Goal: Transaction & Acquisition: Download file/media

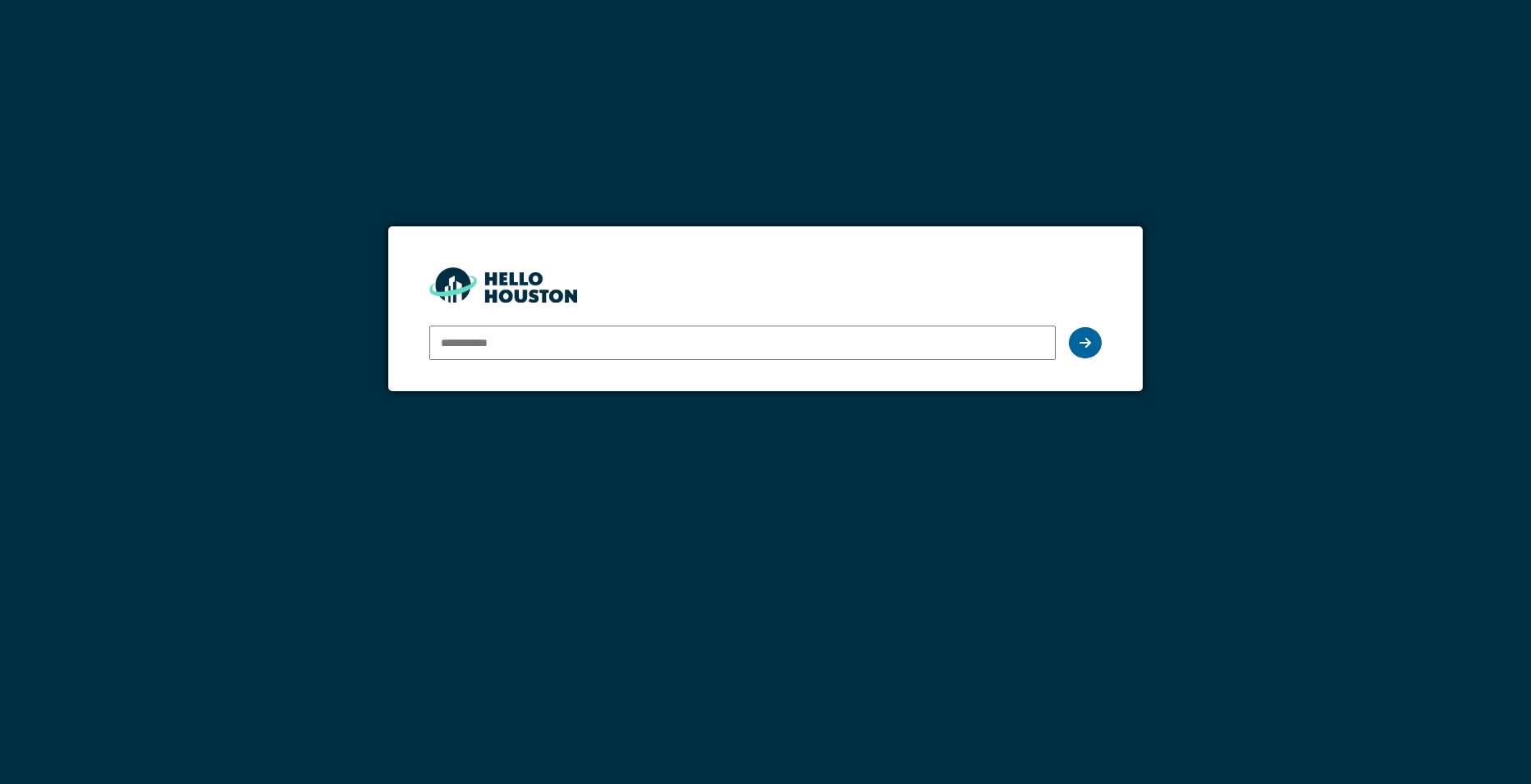
type input "**********"
click at [1077, 339] on div at bounding box center [1085, 343] width 33 height 31
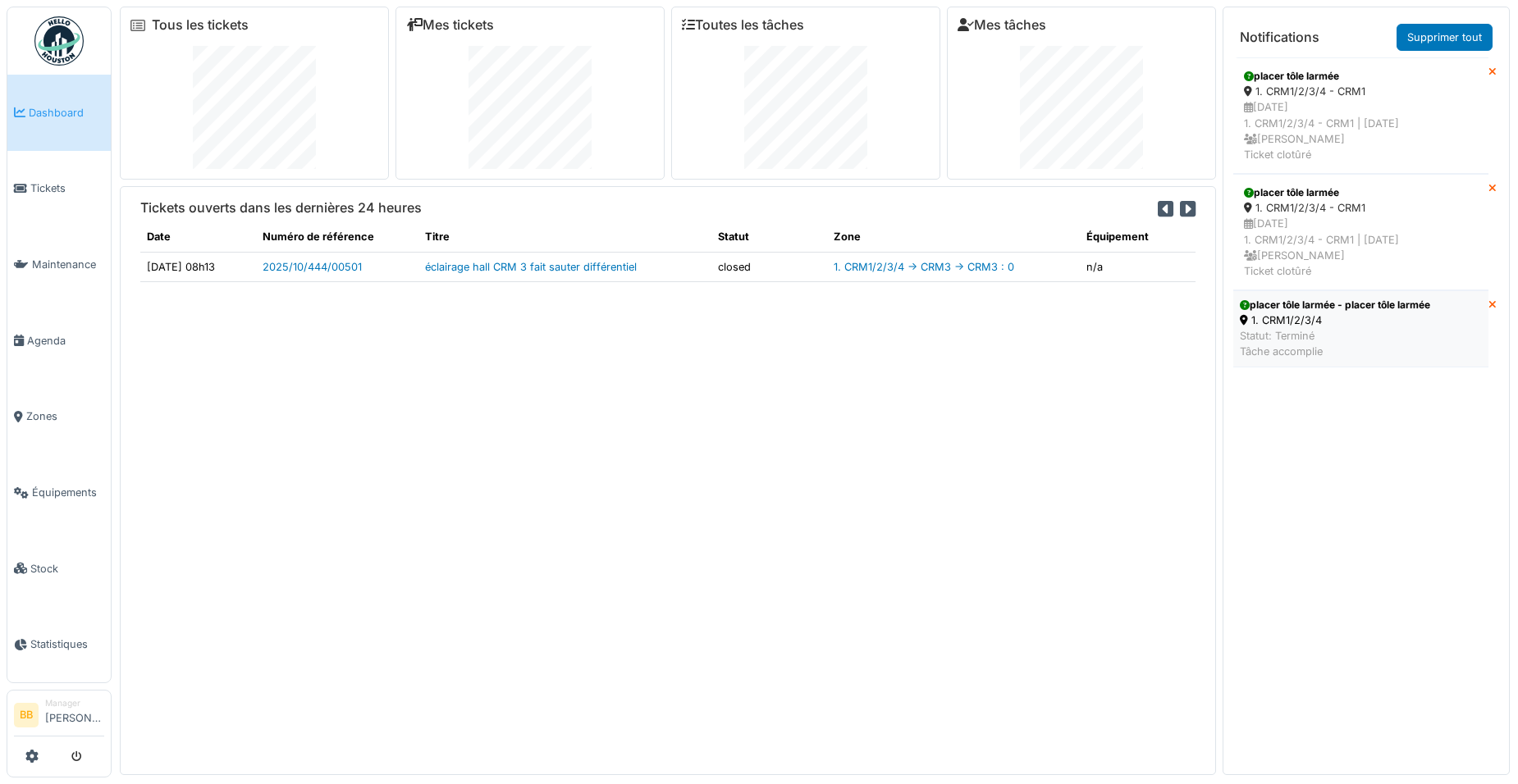
click at [1324, 304] on div "placer tôle larmée - placer tôle larmée" at bounding box center [1334, 306] width 190 height 15
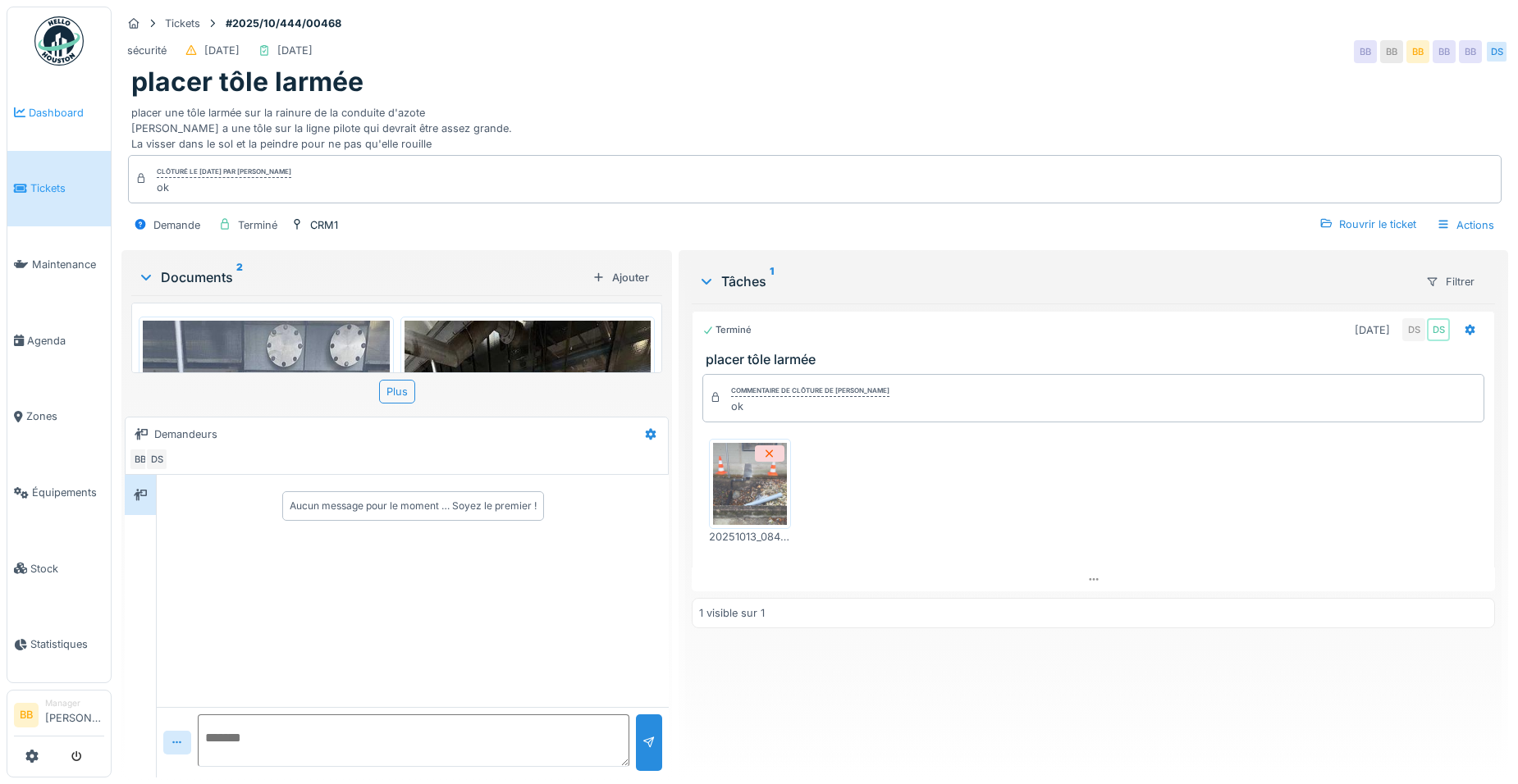
click at [46, 110] on span "Dashboard" at bounding box center [66, 113] width 76 height 15
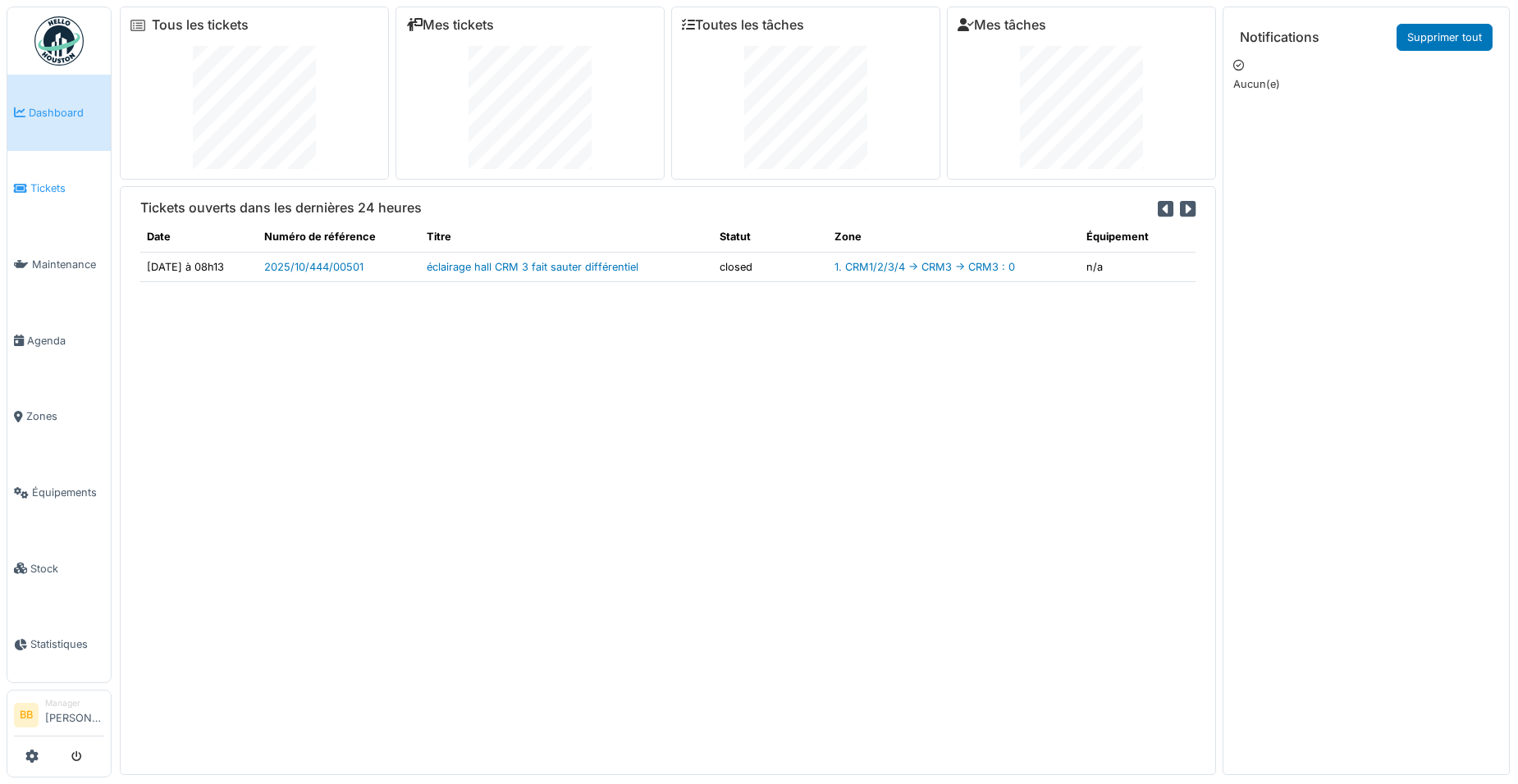
click at [36, 181] on span "Tickets" at bounding box center [67, 188] width 74 height 15
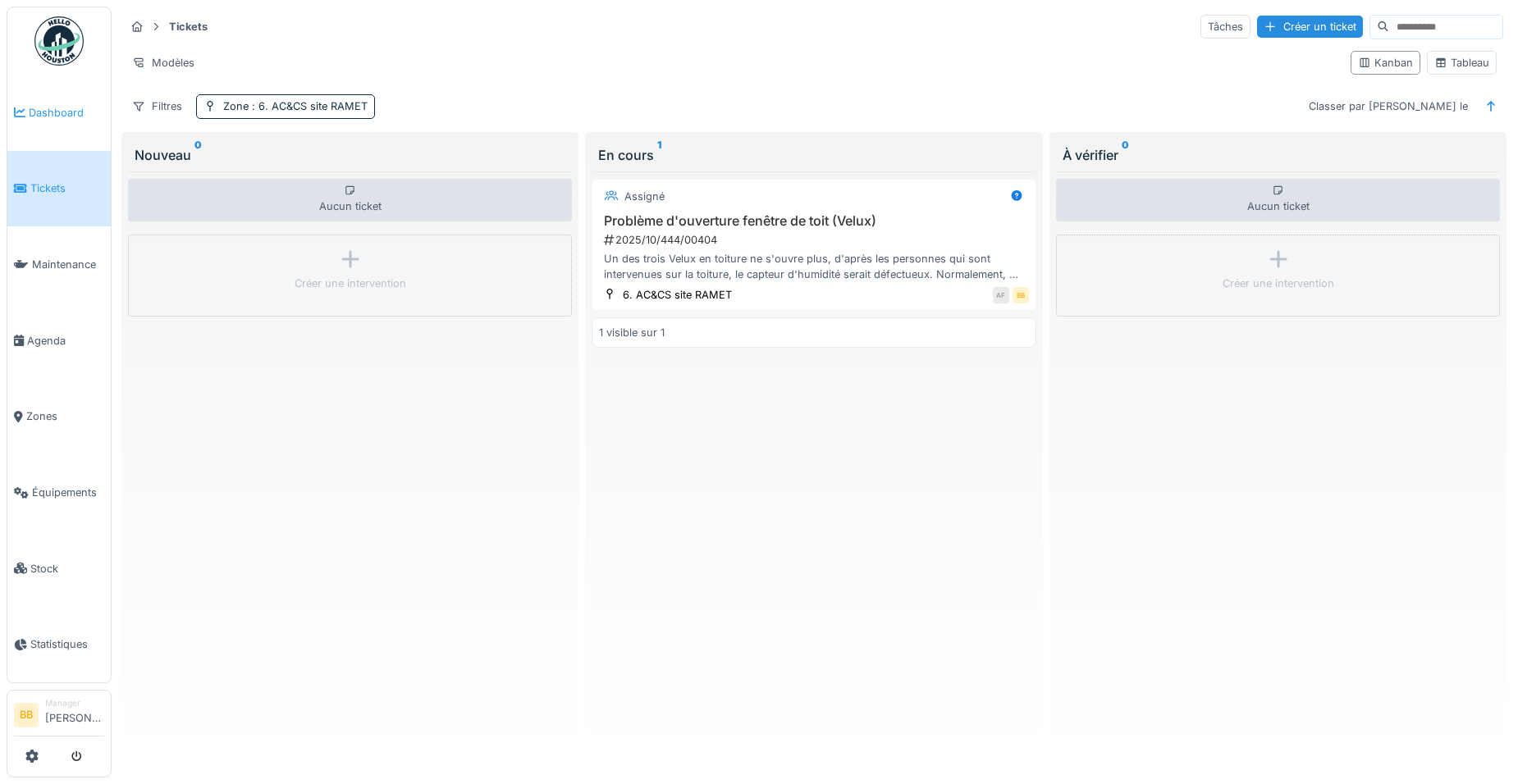
click at [40, 118] on span "Dashboard" at bounding box center [66, 113] width 76 height 15
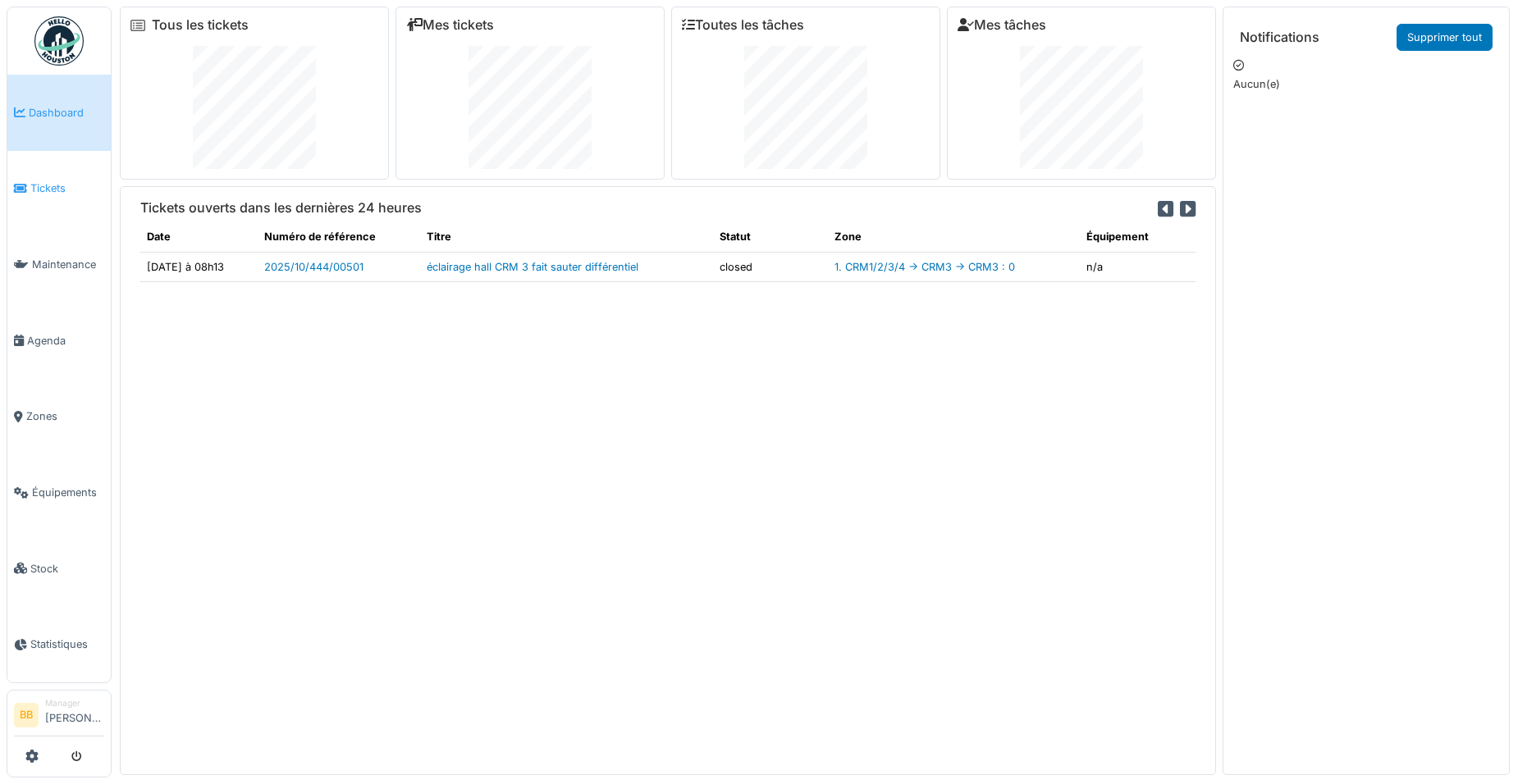
click at [46, 192] on span "Tickets" at bounding box center [67, 188] width 74 height 15
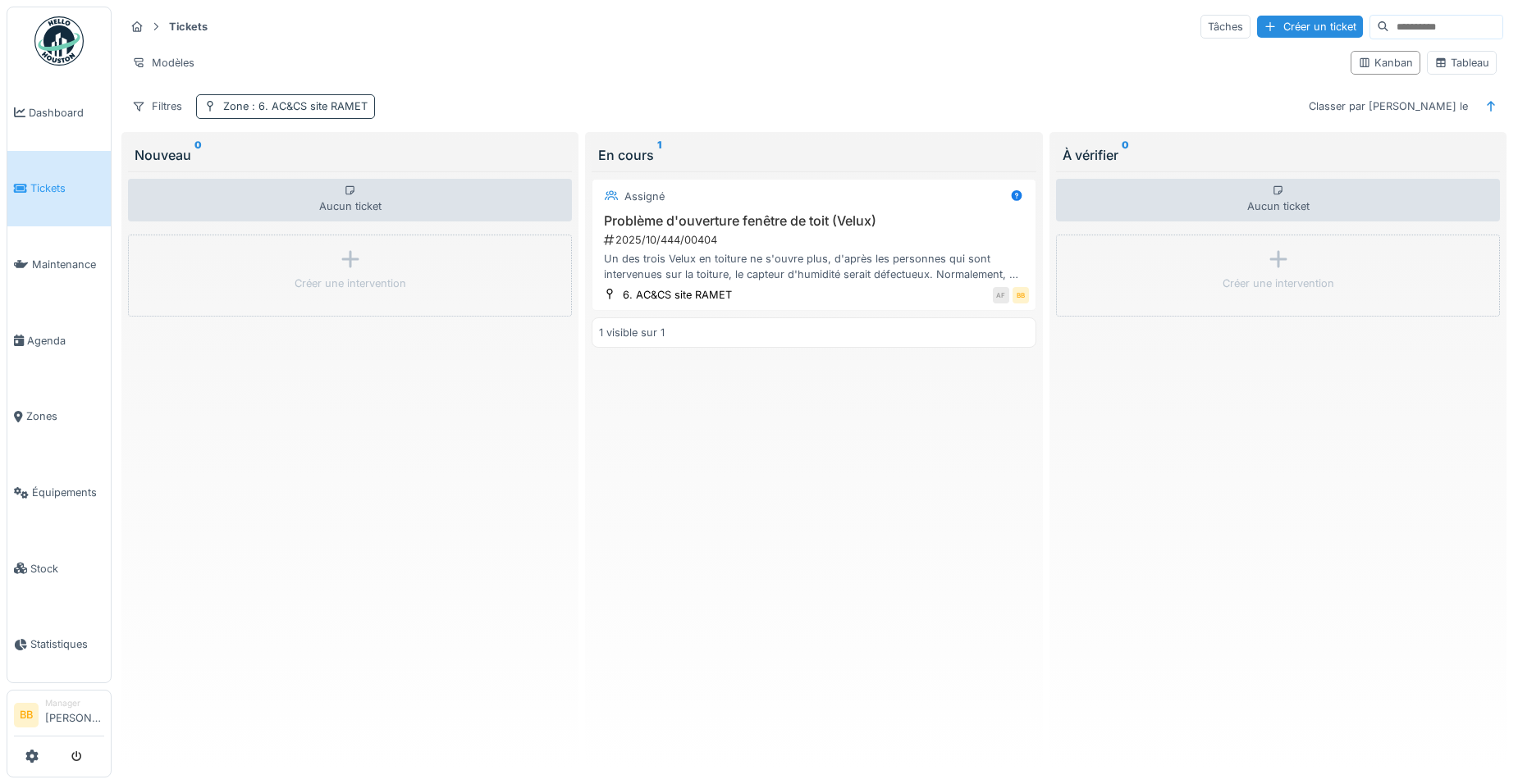
click at [267, 113] on span ": 6. AC&CS site RAMET" at bounding box center [309, 106] width 119 height 12
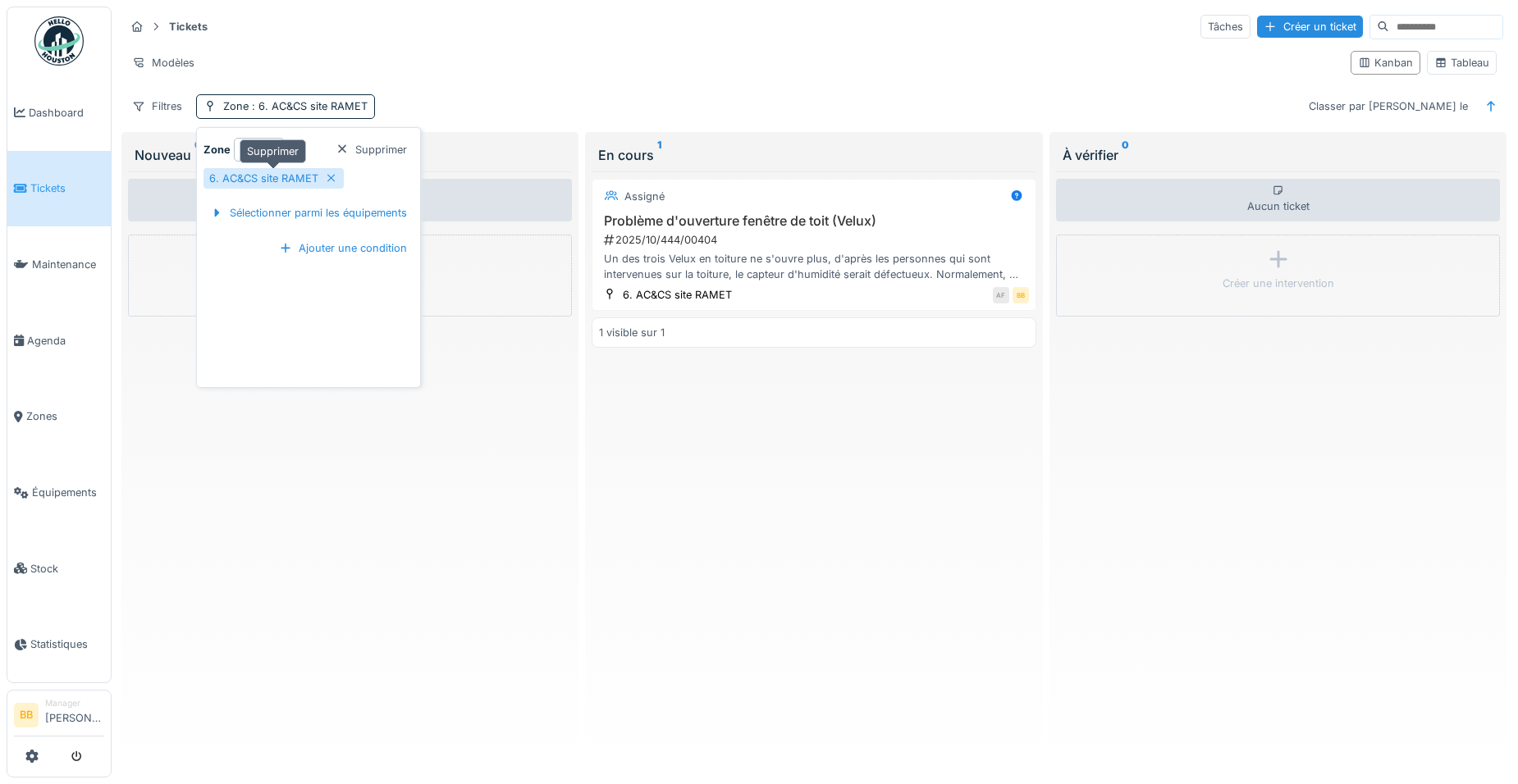
click at [328, 177] on icon at bounding box center [331, 178] width 13 height 10
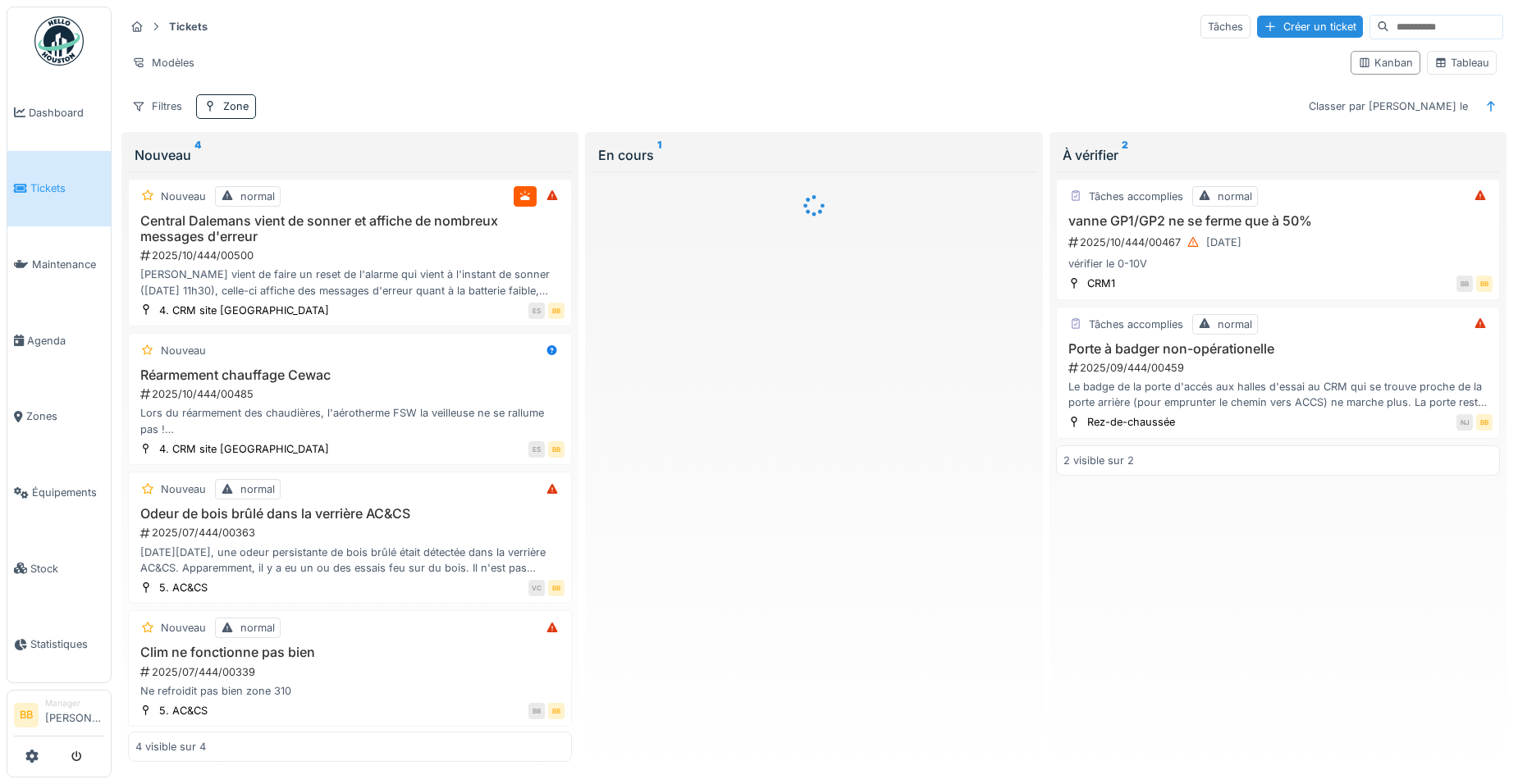
click at [580, 66] on div "Modèles" at bounding box center [731, 62] width 1213 height 24
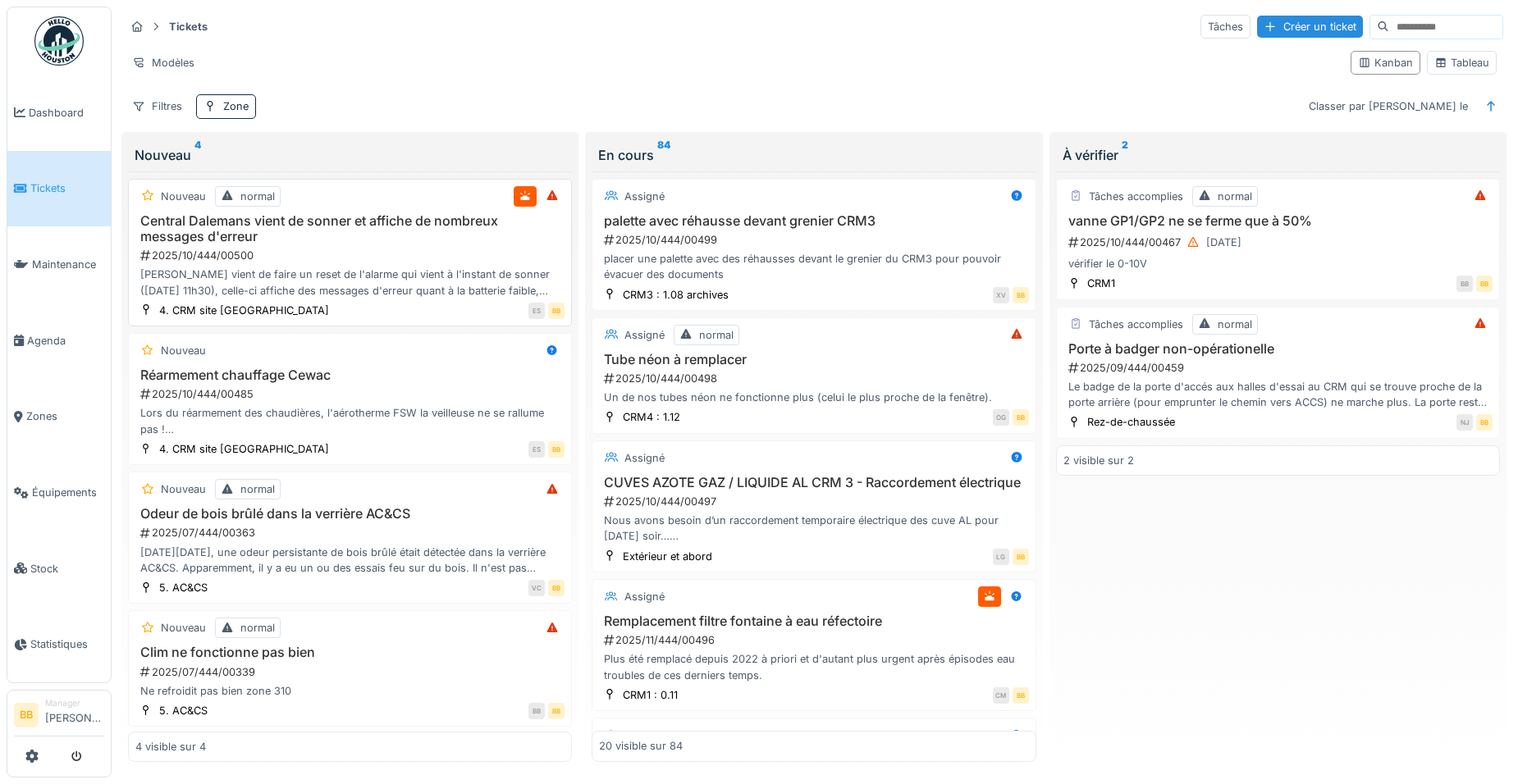
click at [331, 261] on div "2025/10/444/00500" at bounding box center [351, 256] width 426 height 15
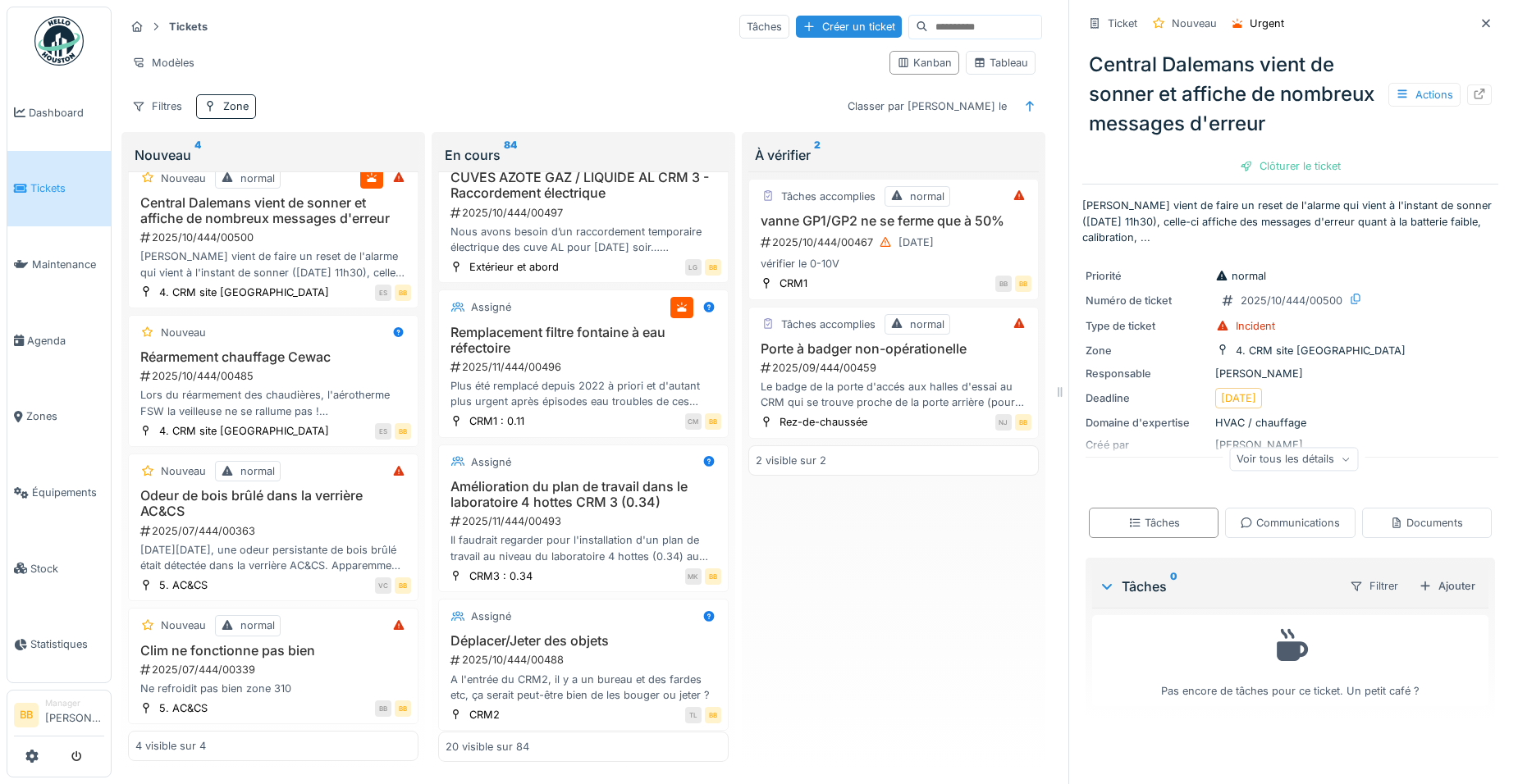
scroll to position [329, 0]
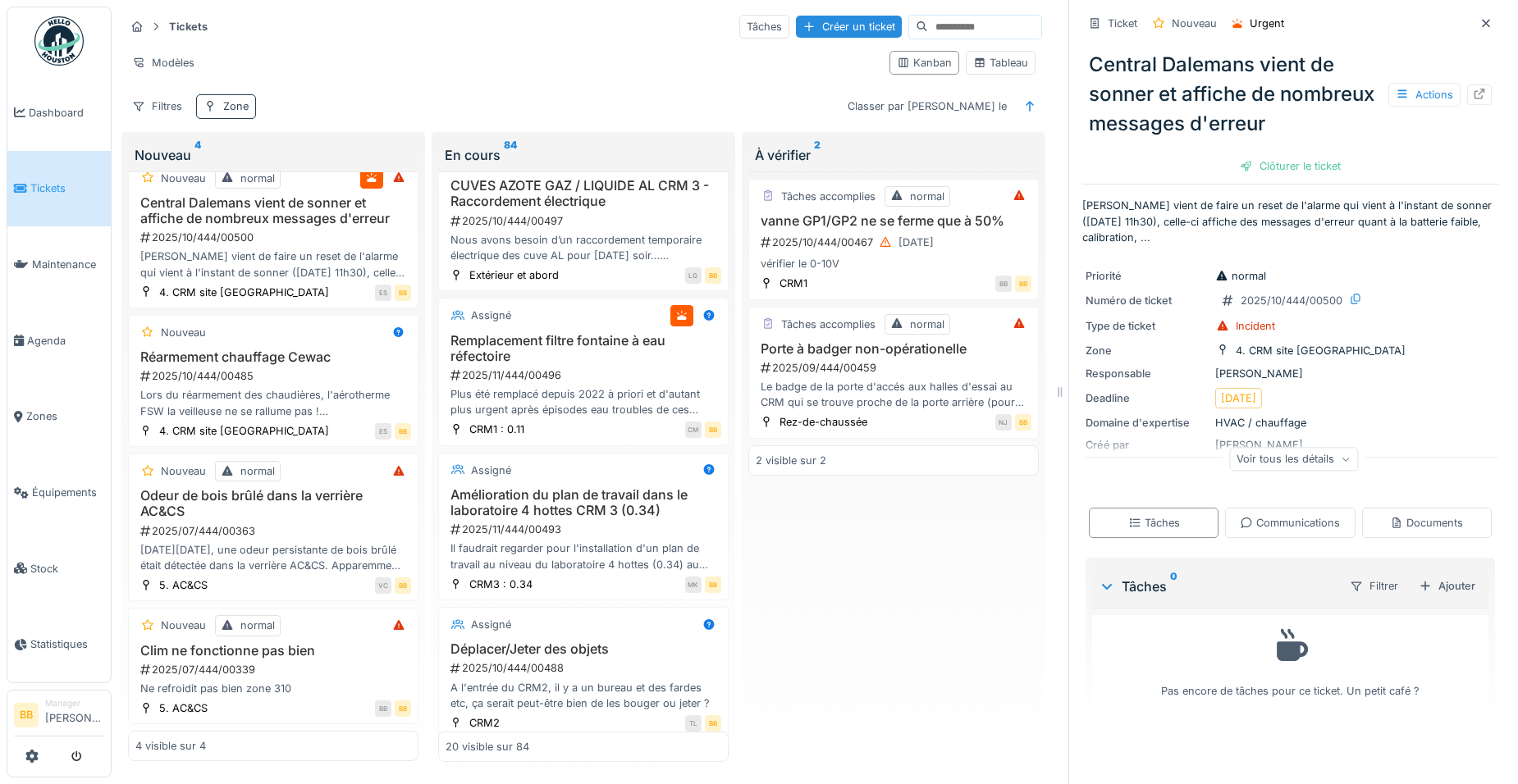
click at [242, 105] on div "Zone" at bounding box center [236, 106] width 26 height 15
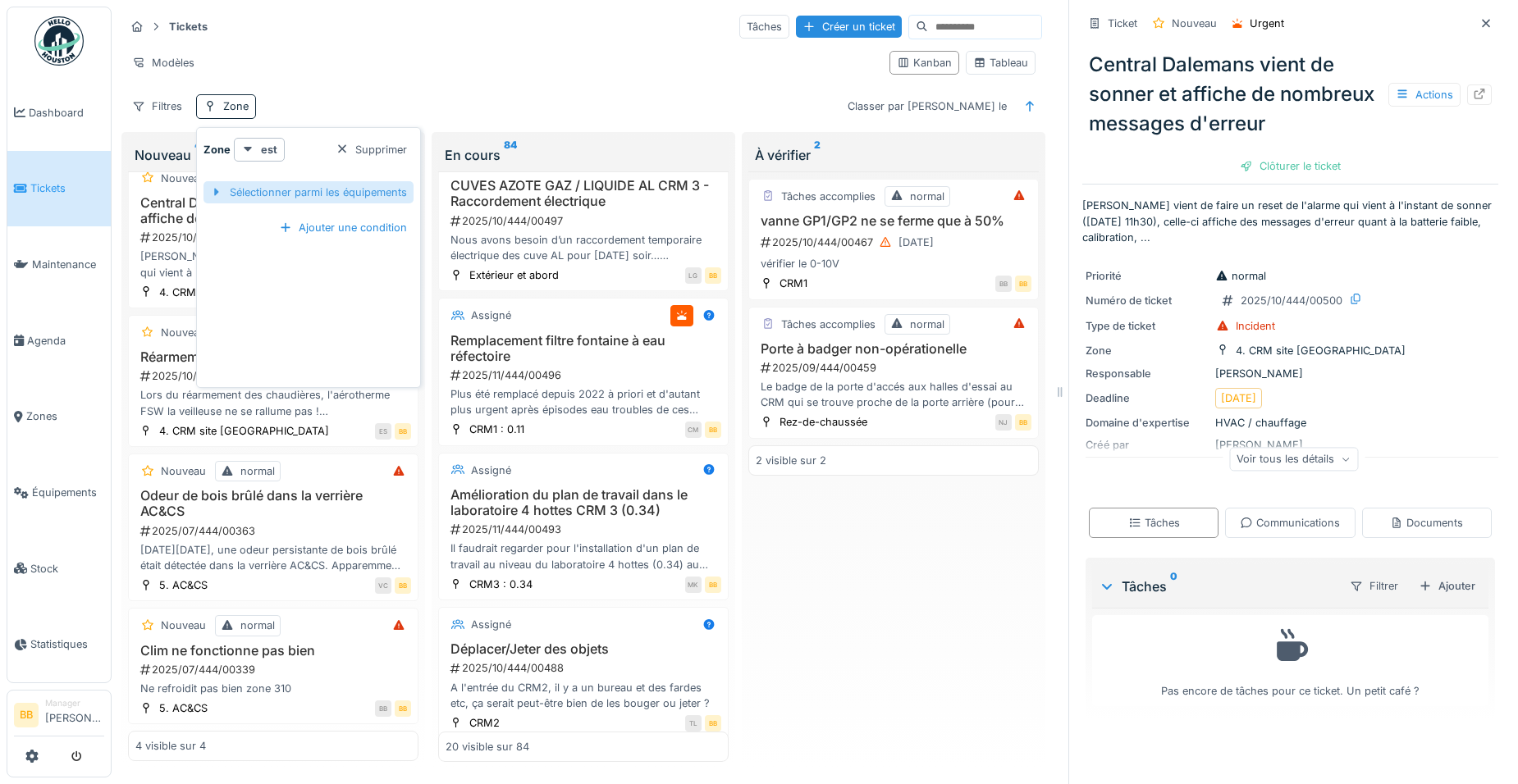
click at [290, 195] on div "Sélectionner parmi les équipements" at bounding box center [309, 192] width 210 height 22
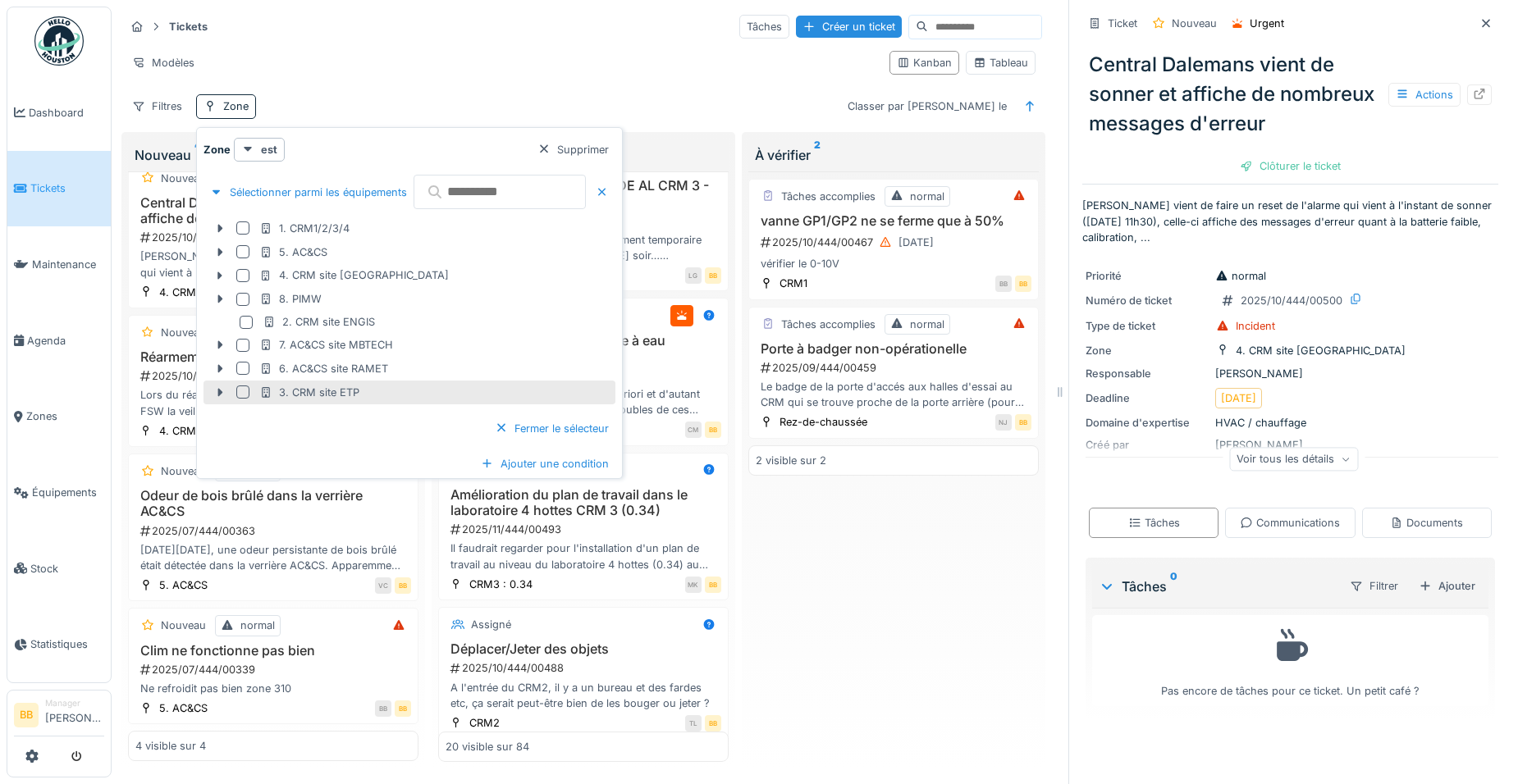
click at [241, 391] on div at bounding box center [243, 392] width 13 height 13
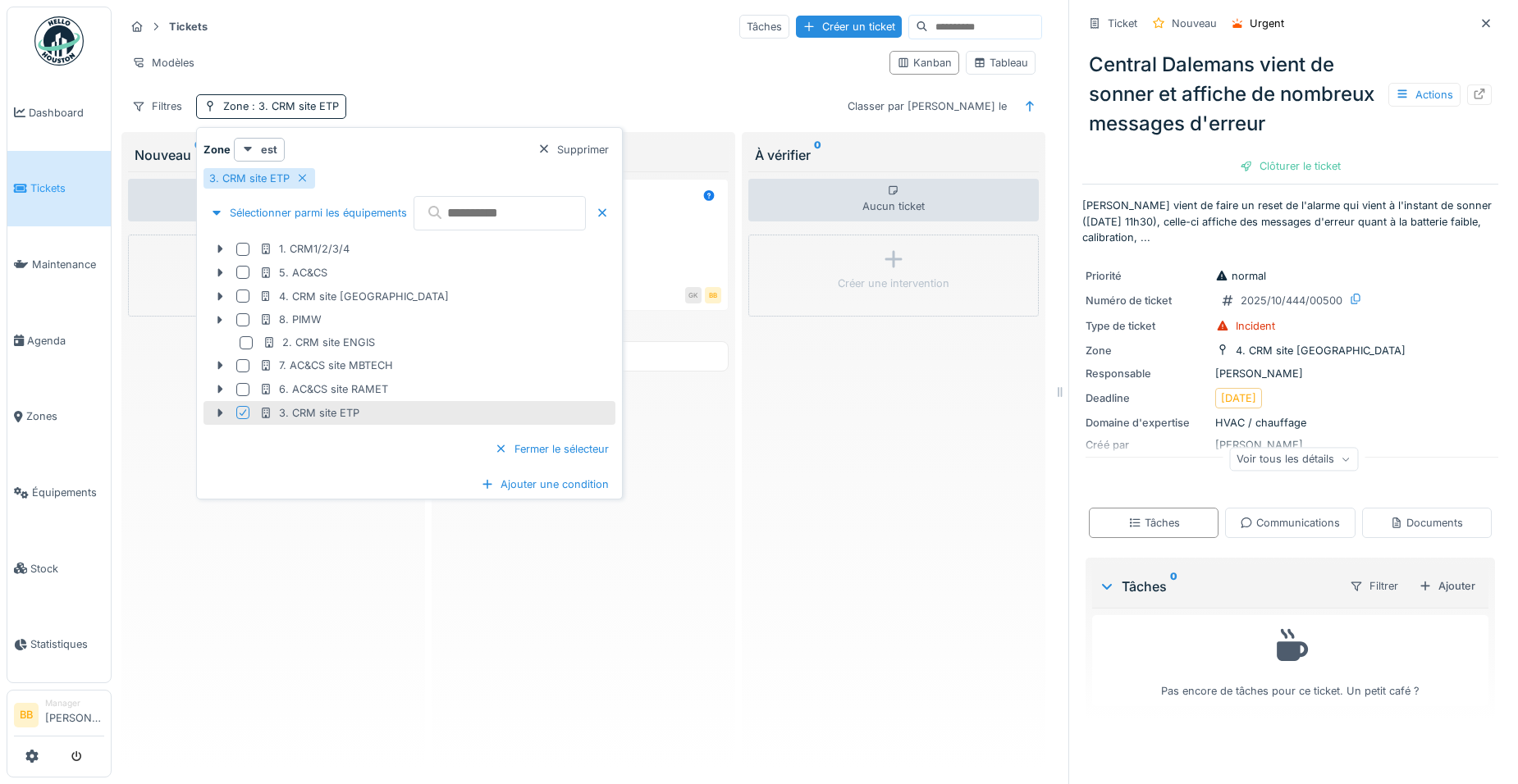
click at [342, 450] on div "Fermer le sélecteur" at bounding box center [409, 449] width 412 height 48
click at [616, 454] on div "Fermer le sélecteur" at bounding box center [552, 449] width 127 height 22
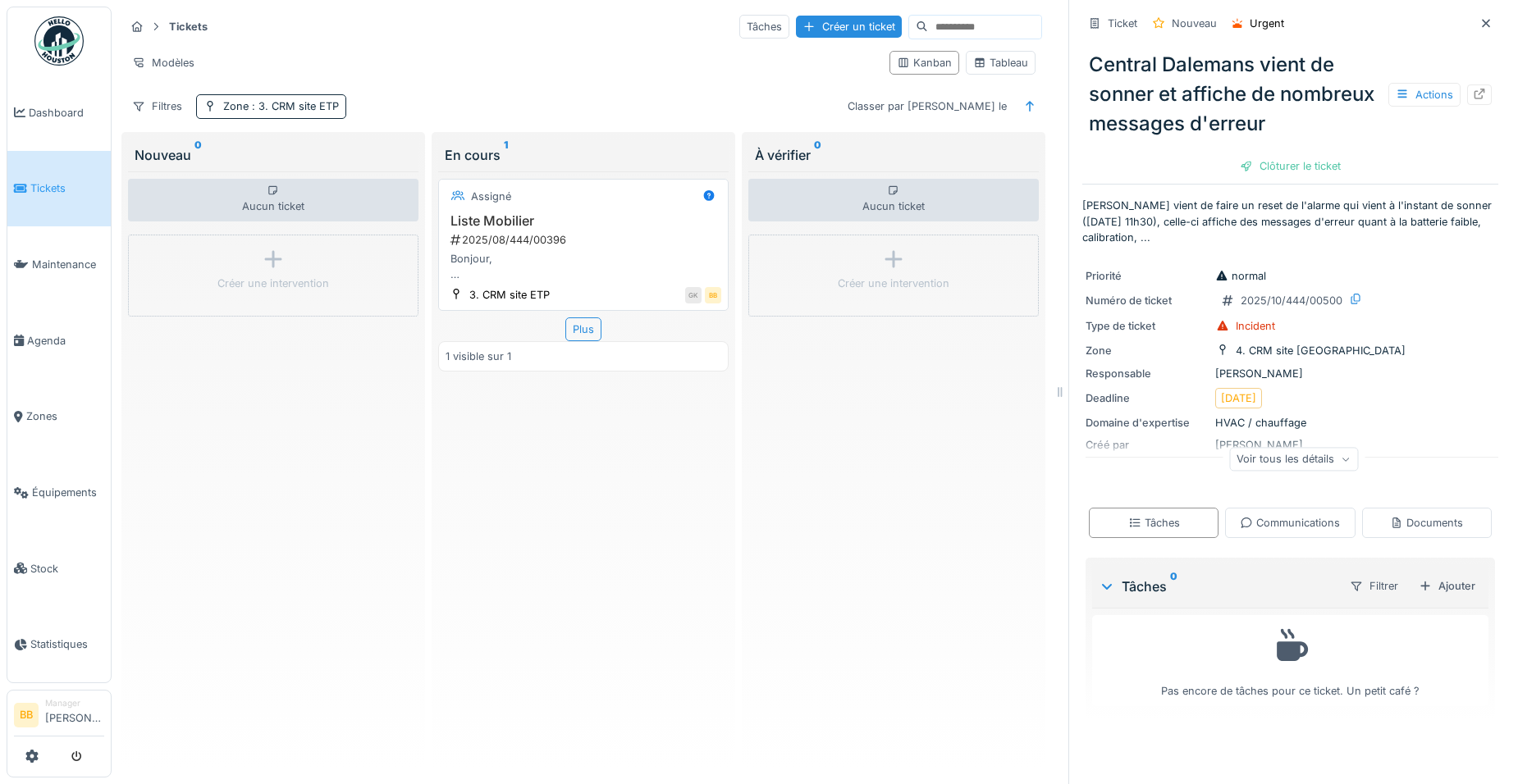
click at [514, 216] on h3 "Liste Mobilier" at bounding box center [583, 221] width 276 height 15
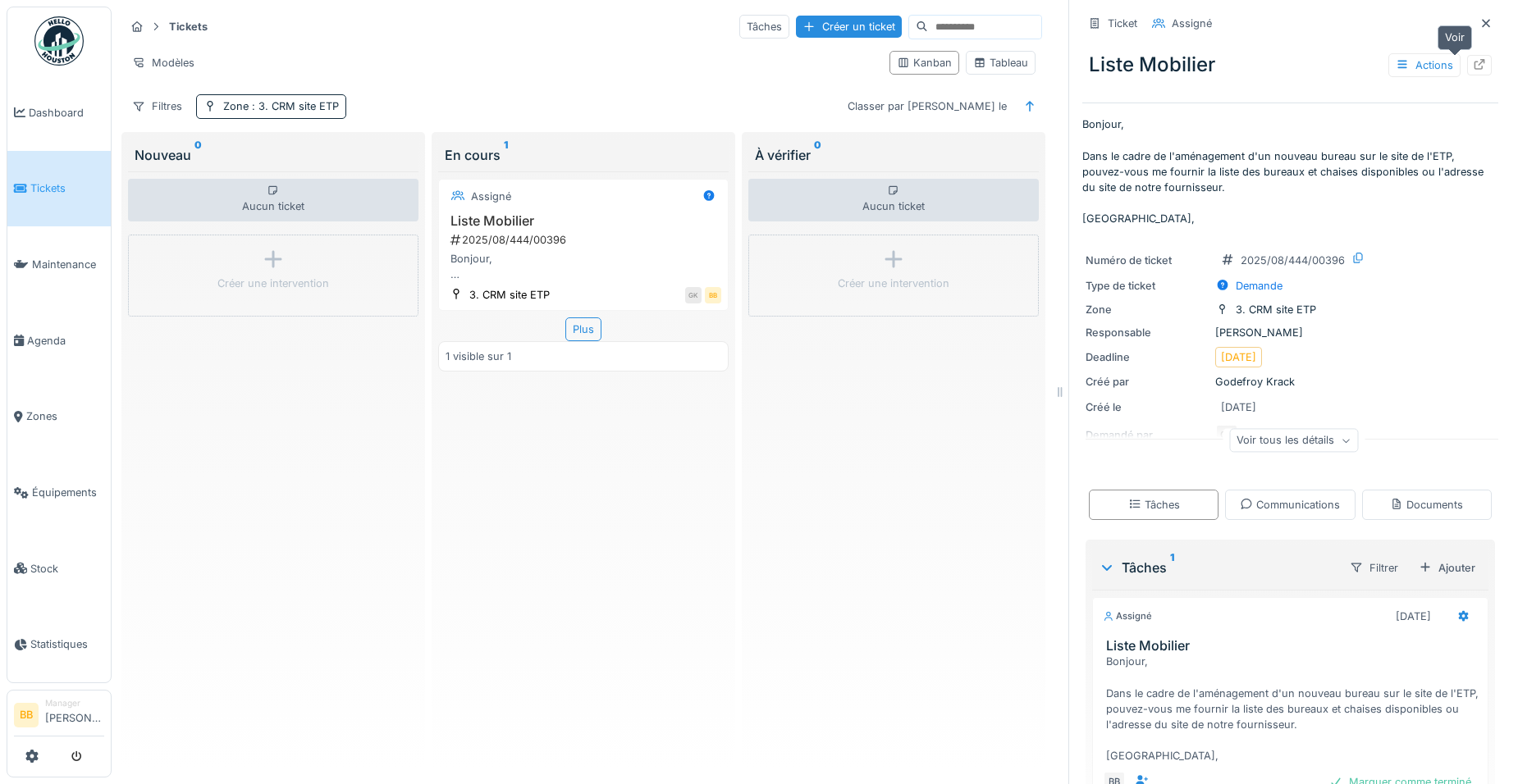
click at [1474, 67] on icon at bounding box center [1479, 63] width 10 height 10
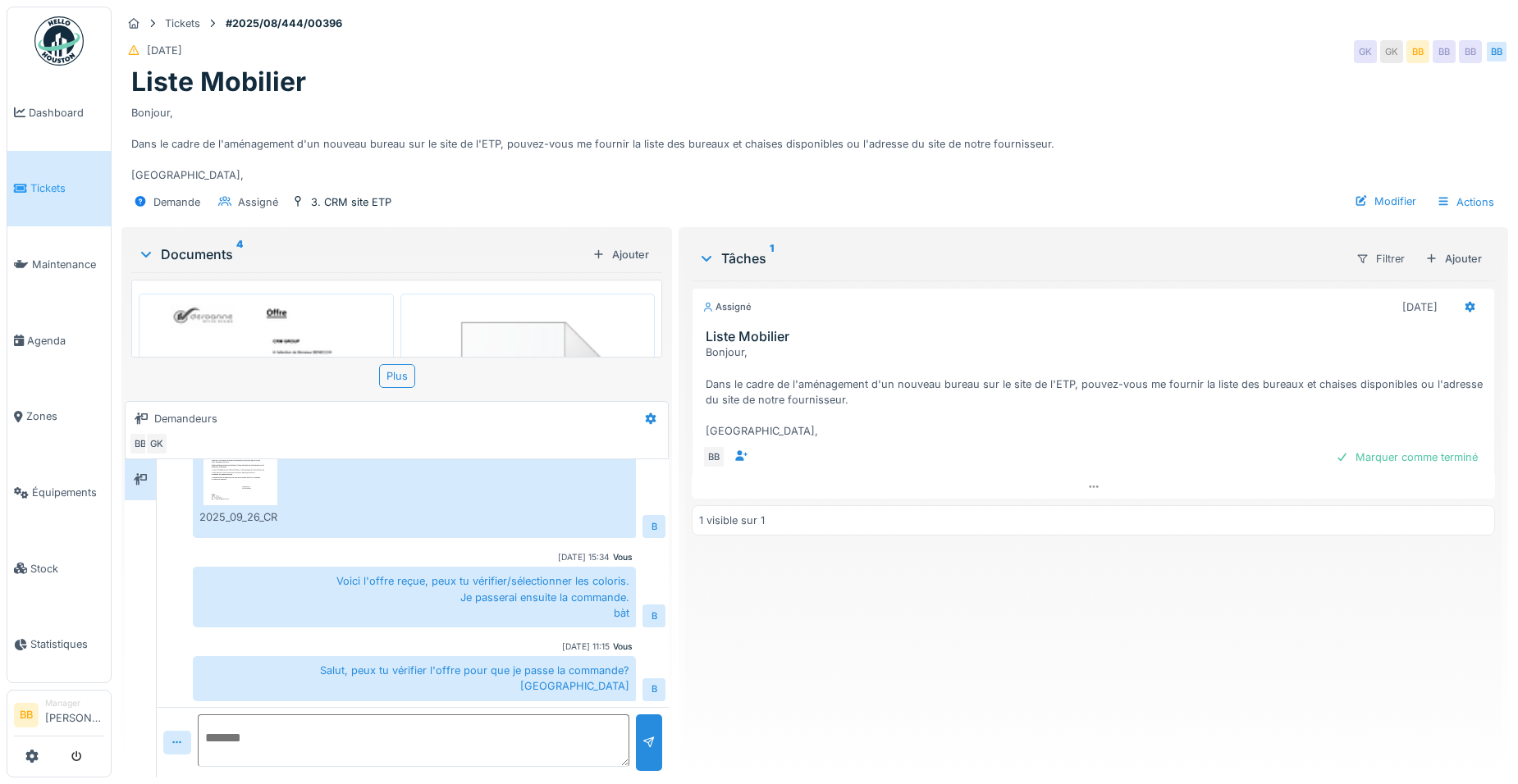
scroll to position [912, 0]
click at [72, 123] on link "Dashboard" at bounding box center [59, 113] width 103 height 77
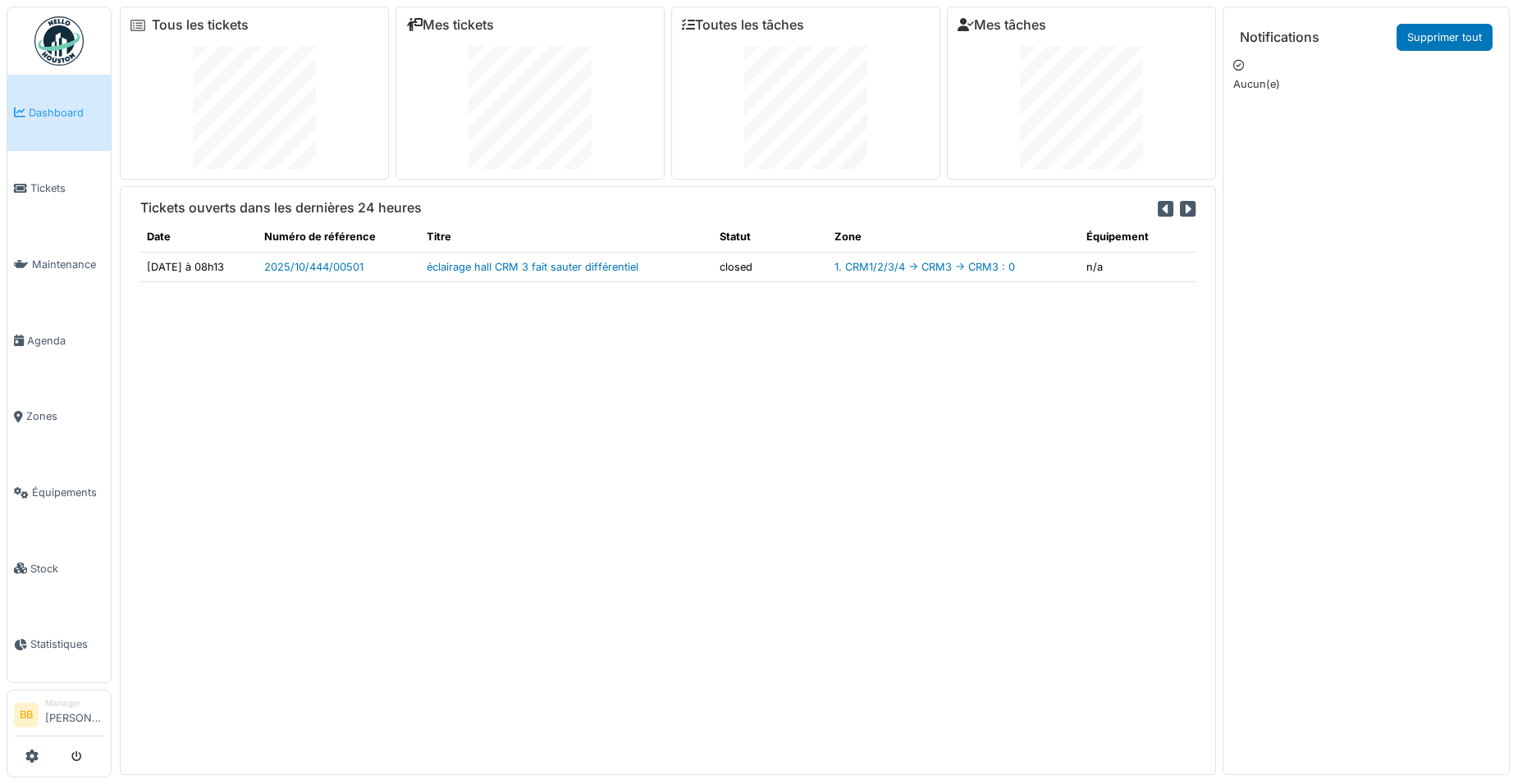
click at [23, 107] on icon at bounding box center [20, 113] width 11 height 11
click at [44, 173] on link "Tickets" at bounding box center [59, 188] width 103 height 77
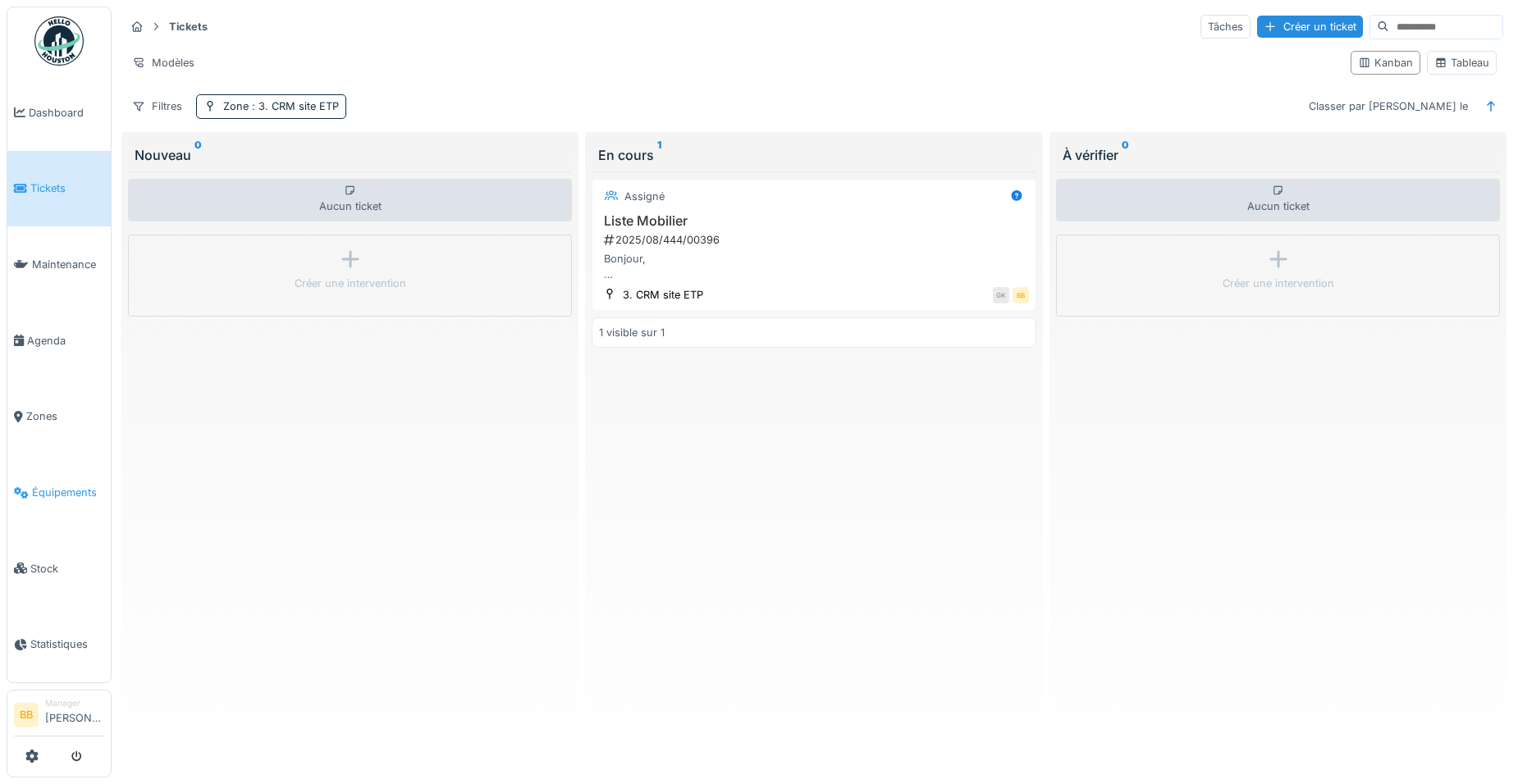
click at [78, 485] on span "Équipements" at bounding box center [68, 492] width 72 height 15
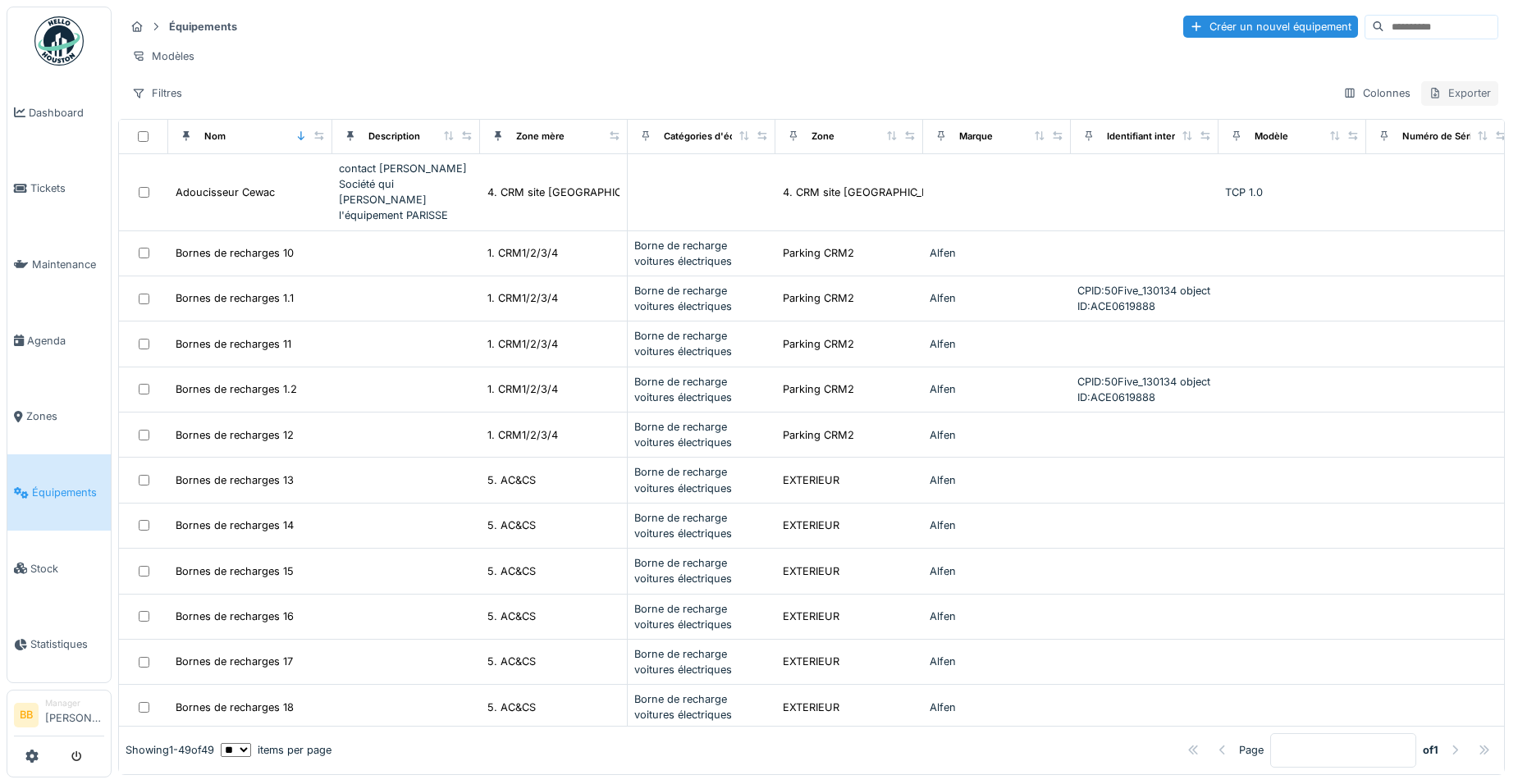
click at [1447, 101] on div "Exporter" at bounding box center [1459, 93] width 77 height 24
click at [1397, 144] on div "Export des codes QR" at bounding box center [1388, 143] width 140 height 25
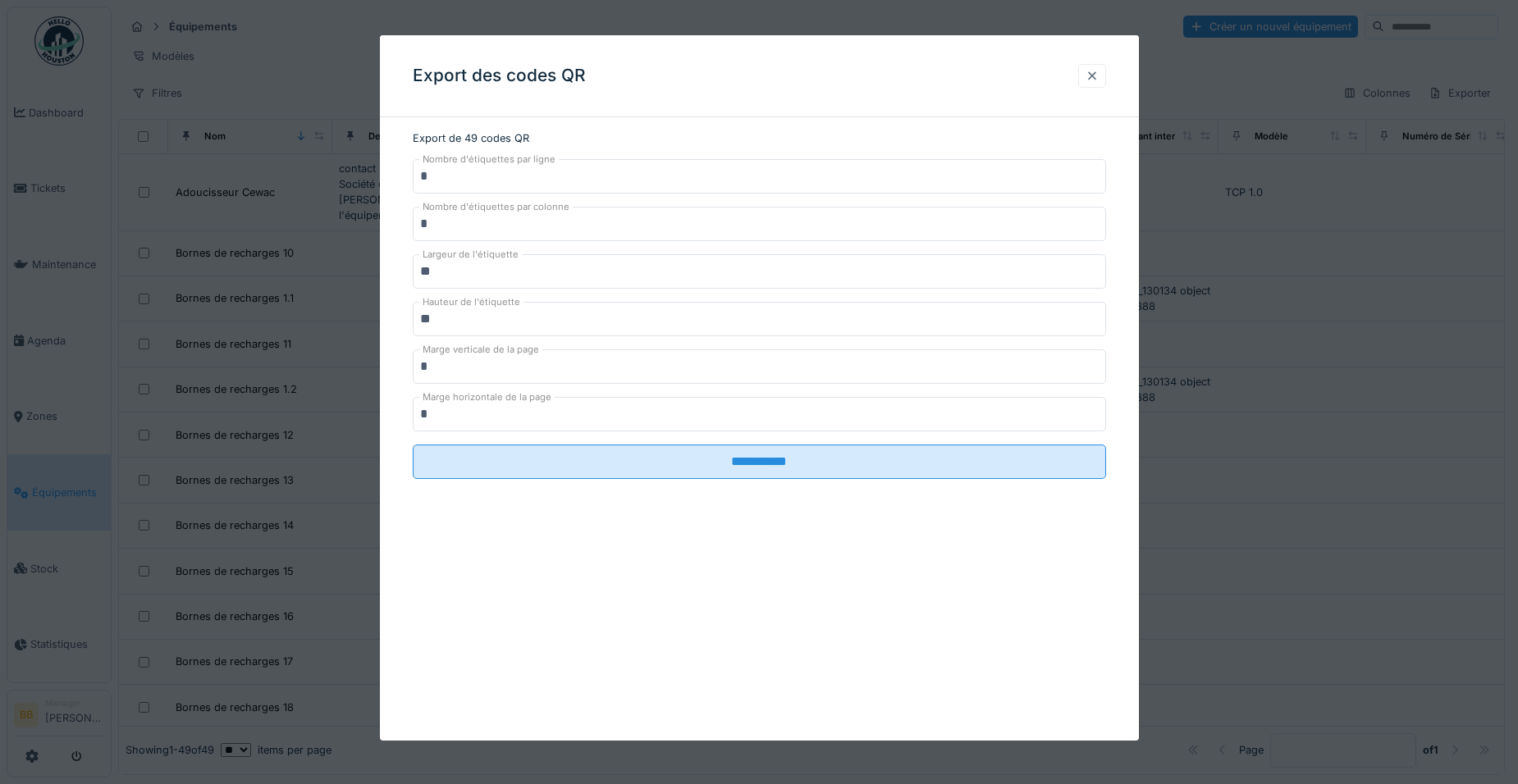
click at [1098, 68] on div at bounding box center [1092, 76] width 13 height 15
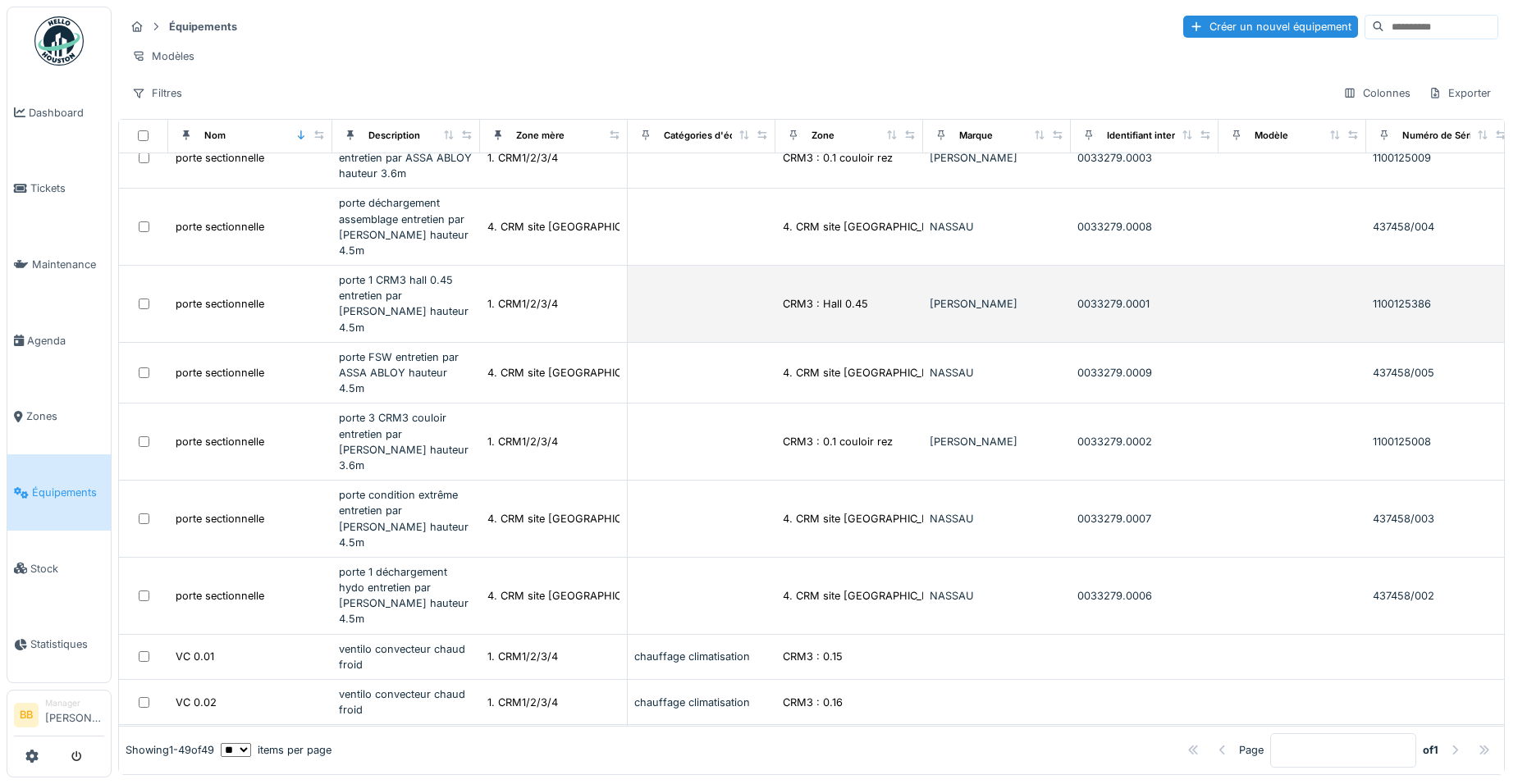
scroll to position [1848, 0]
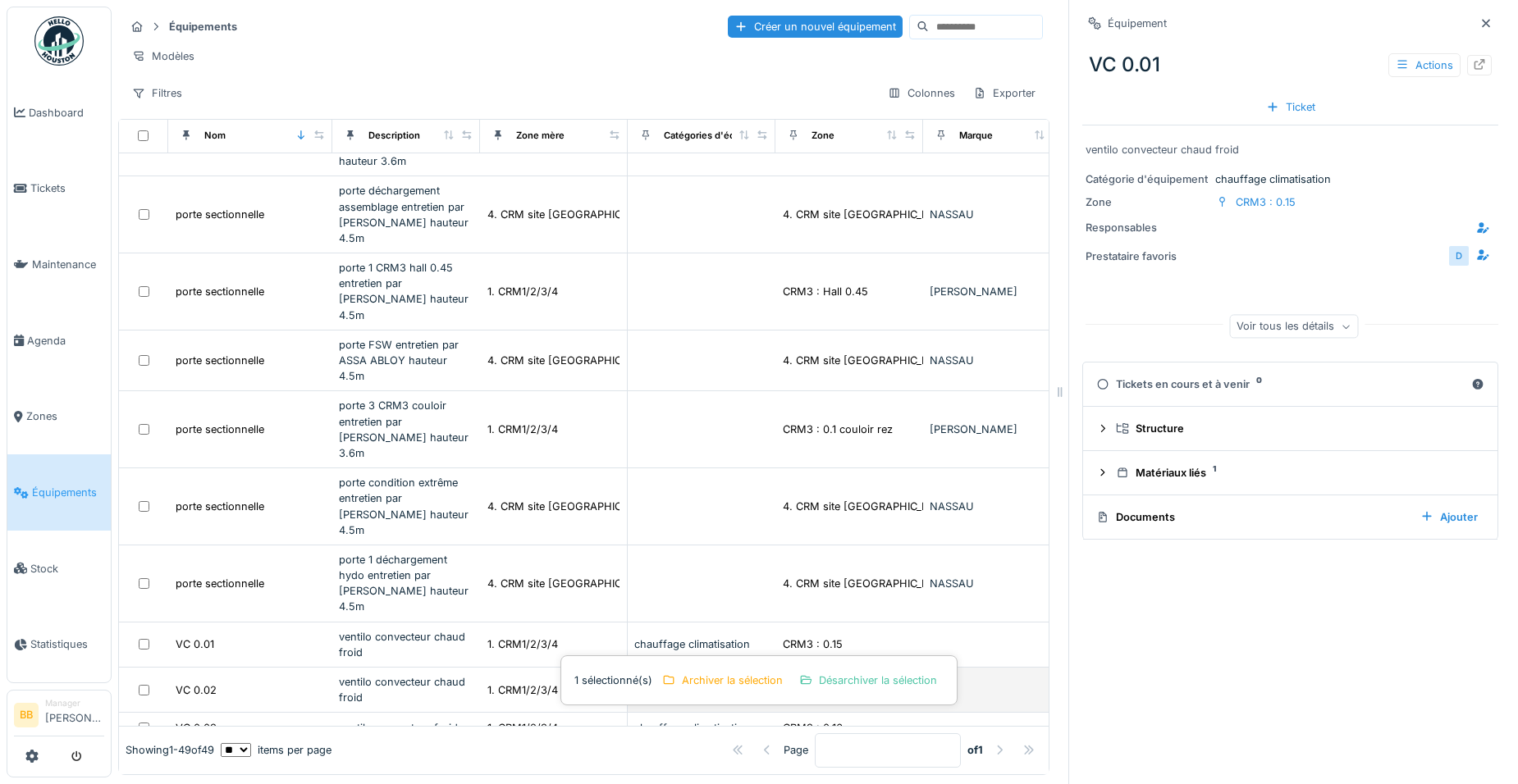
click at [145, 668] on td at bounding box center [144, 690] width 49 height 45
click at [1001, 103] on div "Exporter" at bounding box center [1004, 93] width 77 height 24
click at [1005, 143] on div "Export des codes QR" at bounding box center [1015, 143] width 140 height 25
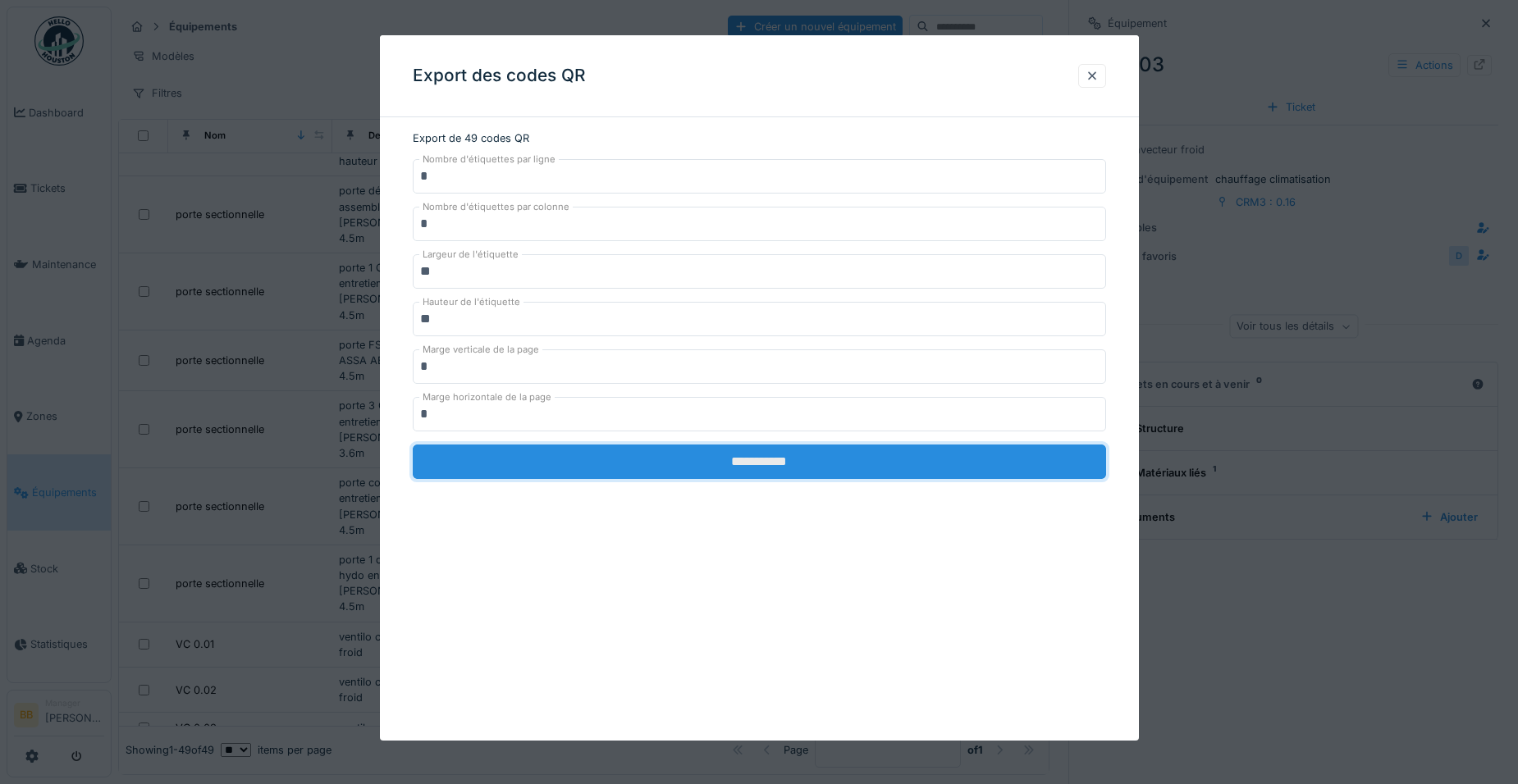
click at [841, 464] on input "**********" at bounding box center [759, 462] width 693 height 34
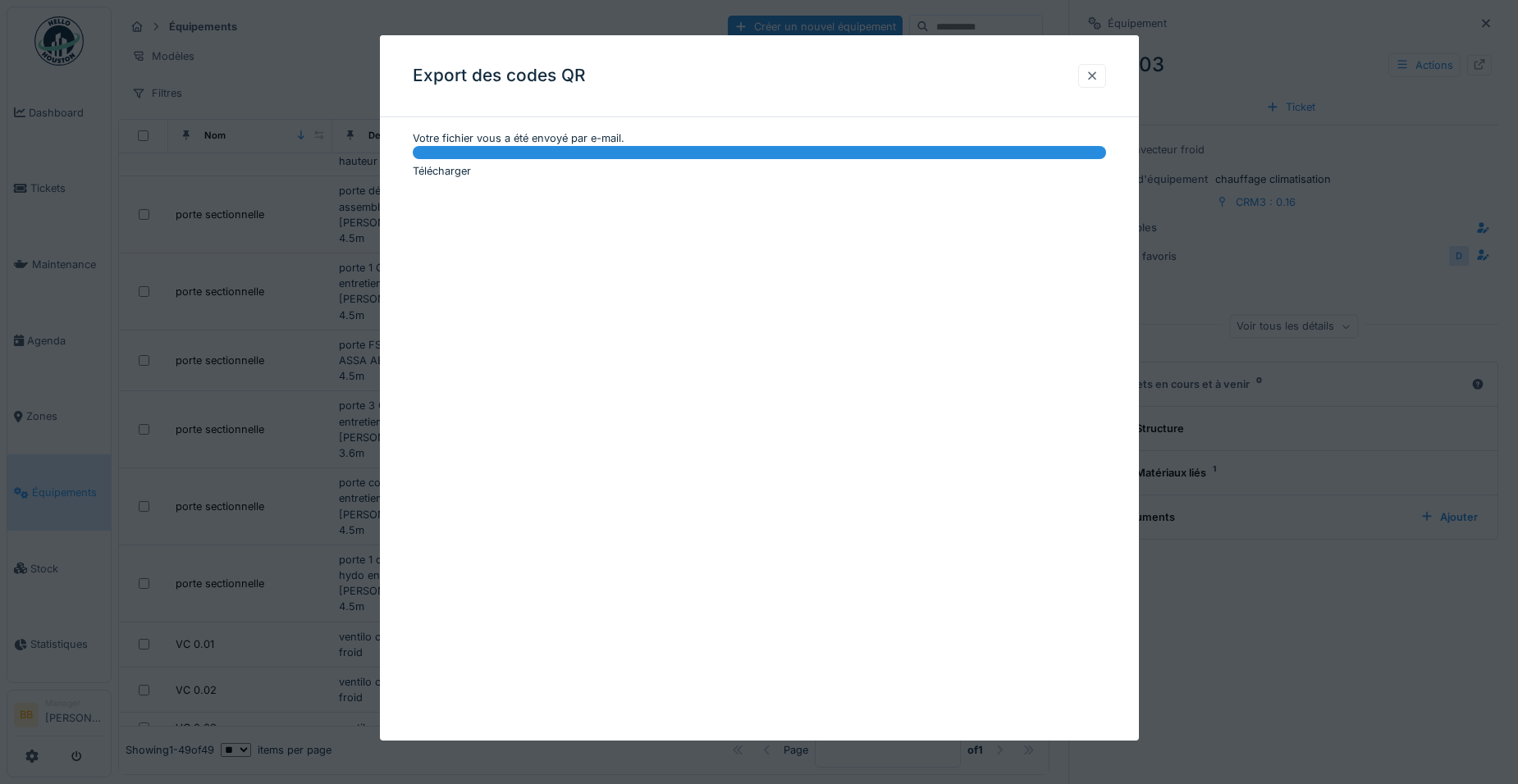
click at [1091, 76] on div at bounding box center [1092, 76] width 27 height 24
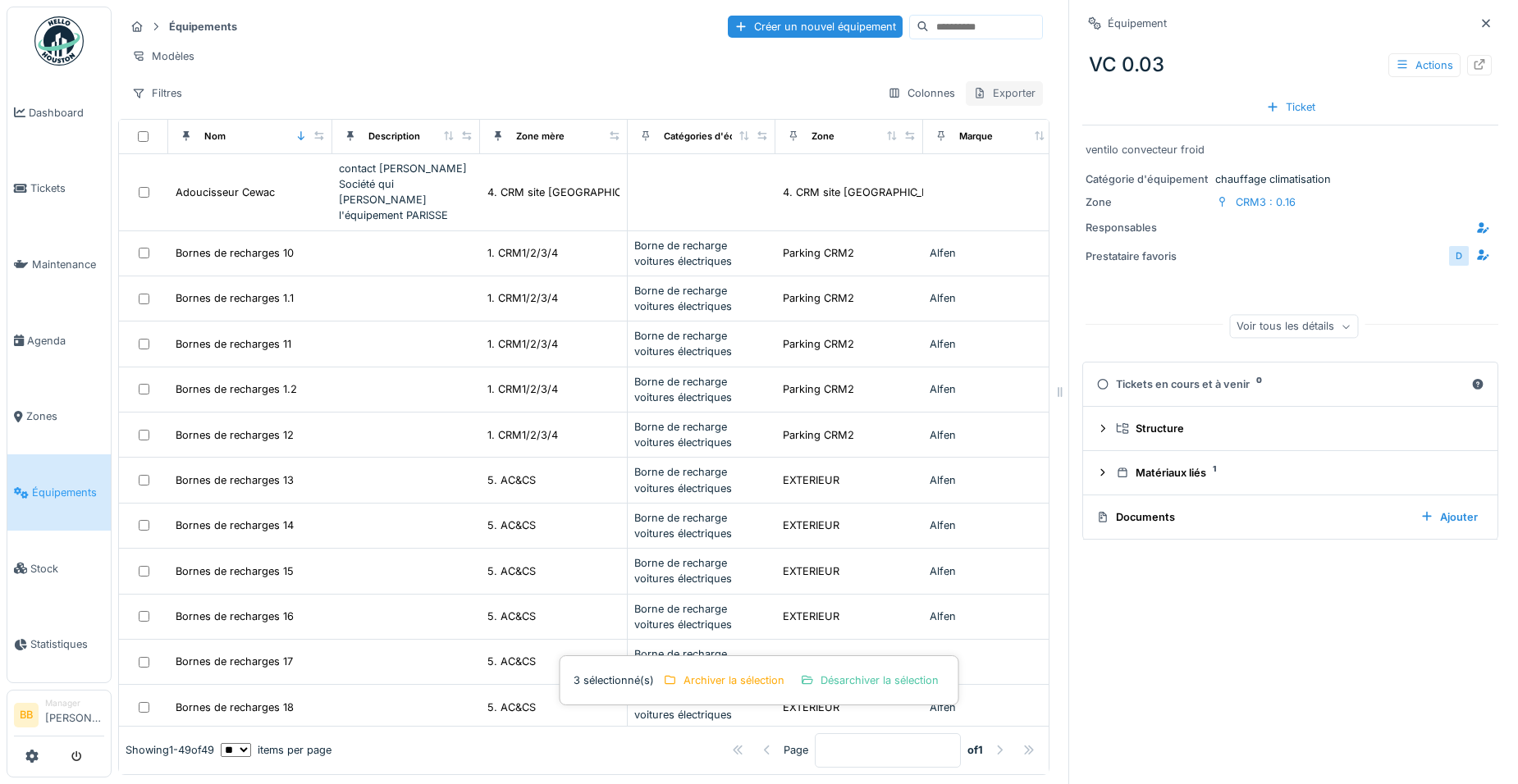
click at [993, 105] on div "Exporter" at bounding box center [1004, 93] width 77 height 24
click at [975, 168] on div "Export Excel" at bounding box center [1015, 167] width 140 height 25
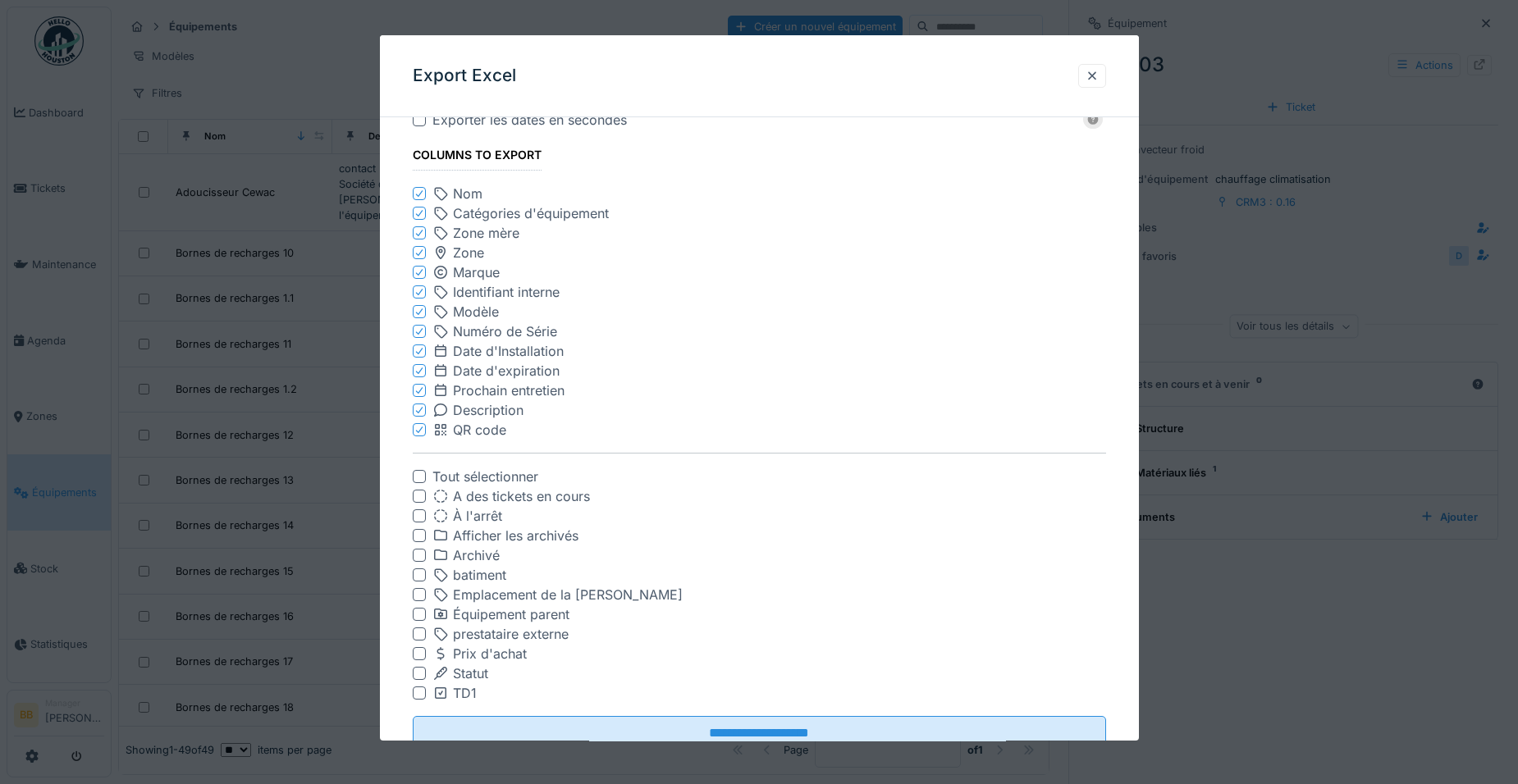
scroll to position [49, 0]
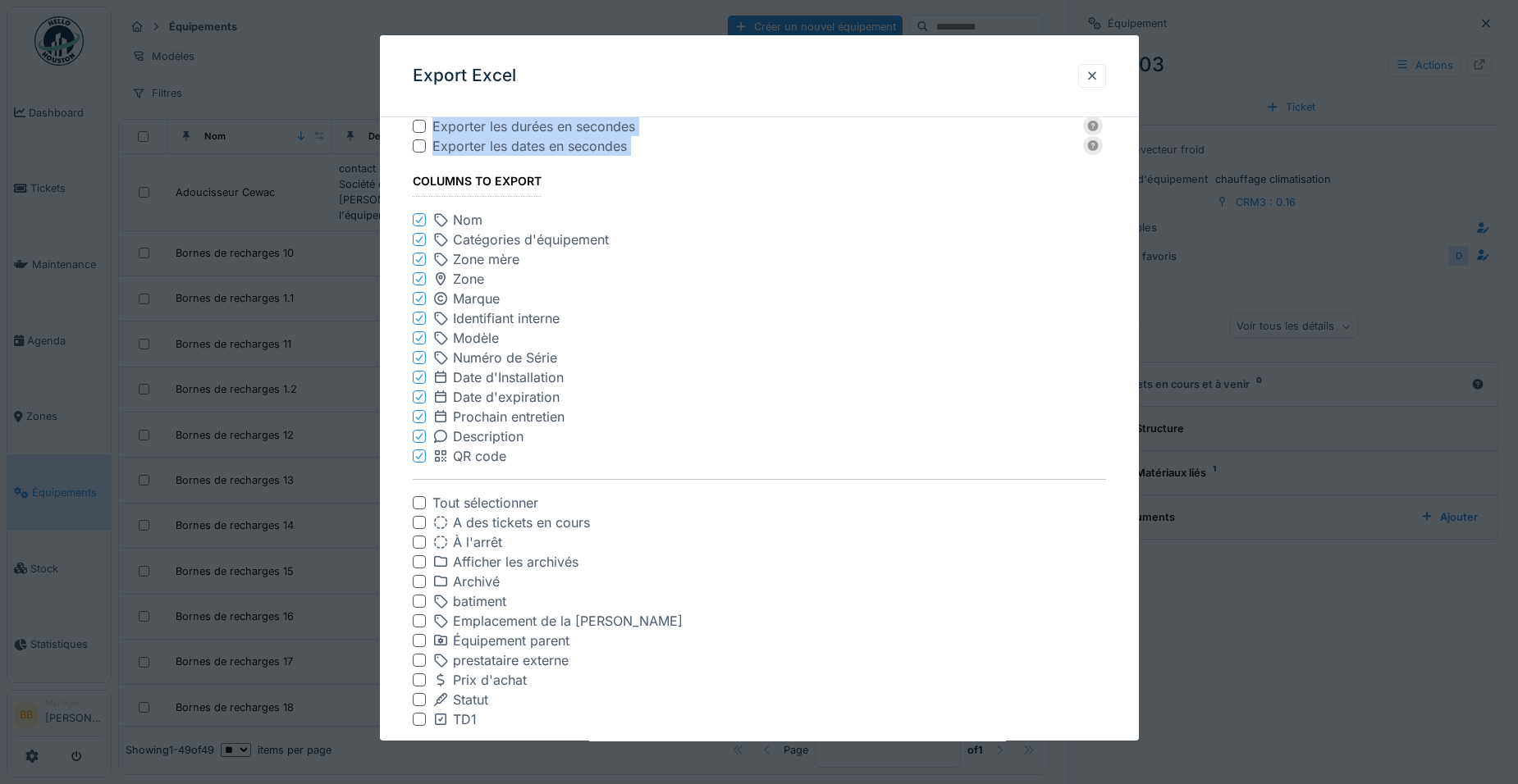
drag, startPoint x: 777, startPoint y: 159, endPoint x: 963, endPoint y: 200, distance: 190.5
click at [963, 200] on div "**********" at bounding box center [759, 387] width 759 height 705
drag, startPoint x: 963, startPoint y: 200, endPoint x: 1096, endPoint y: 72, distance: 184.6
click at [1096, 72] on div at bounding box center [1092, 76] width 13 height 15
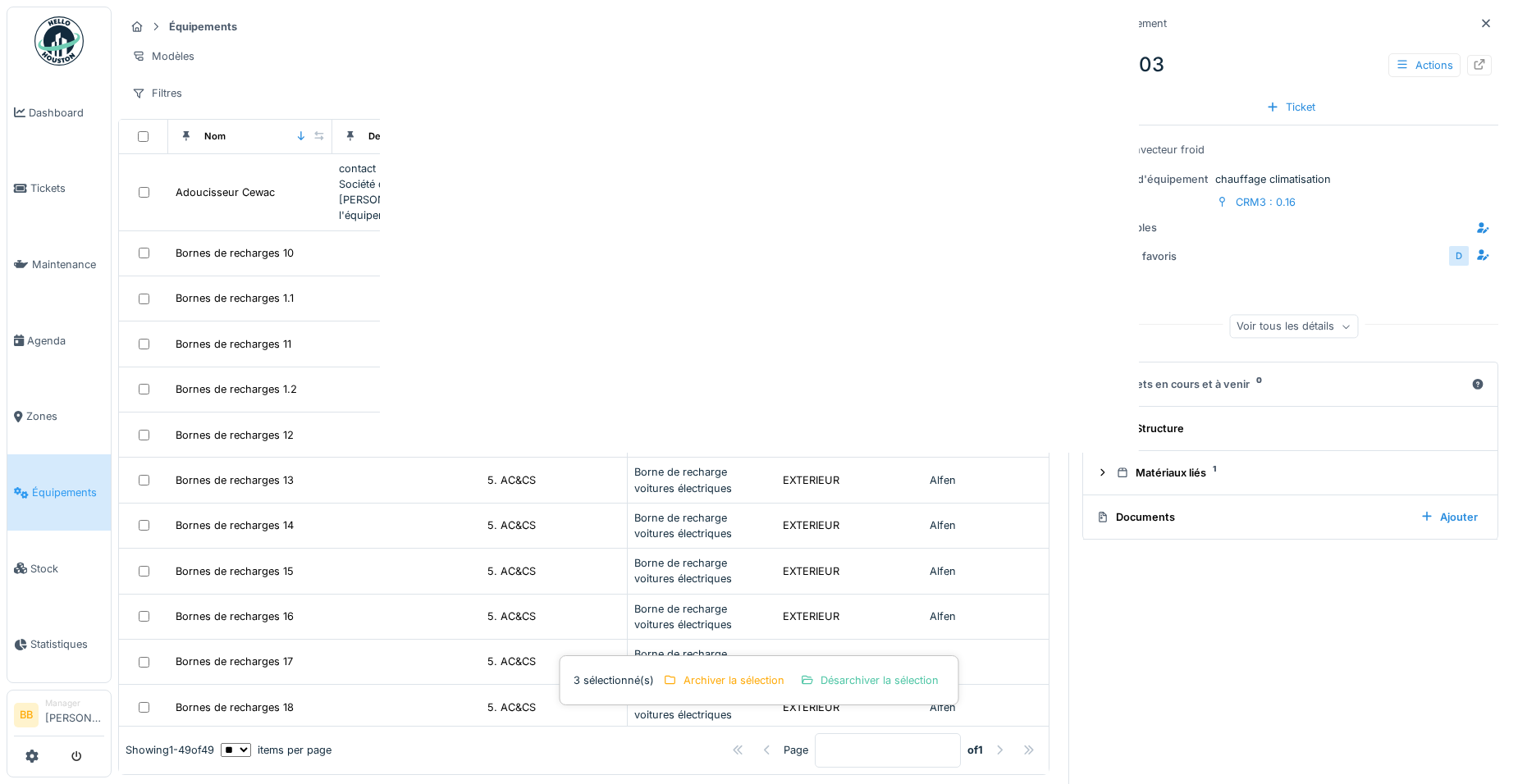
scroll to position [0, 0]
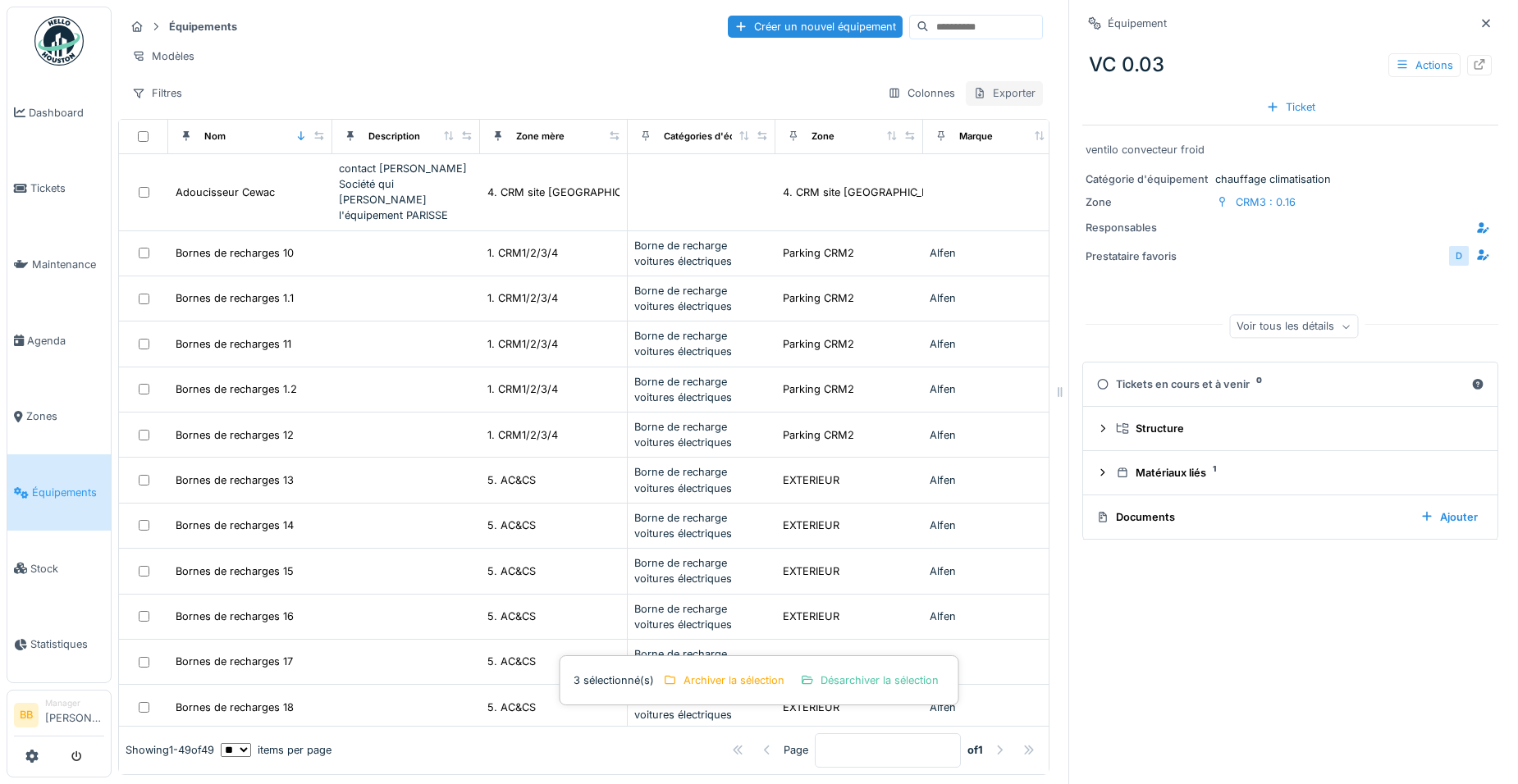
click at [980, 92] on div "Exporter" at bounding box center [1004, 93] width 77 height 24
click at [970, 157] on div "Export Excel" at bounding box center [1015, 167] width 140 height 25
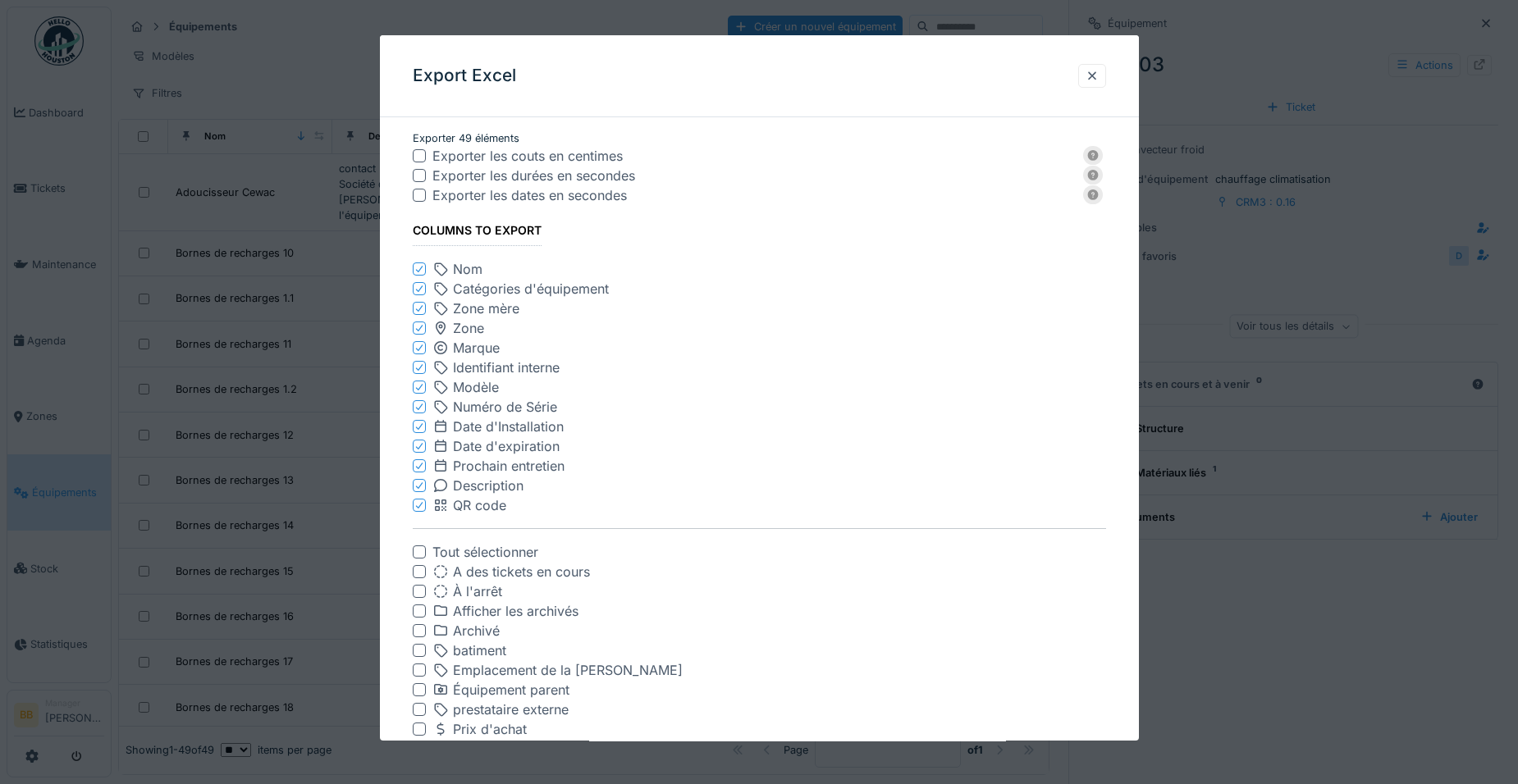
click at [421, 290] on icon at bounding box center [420, 289] width 9 height 9
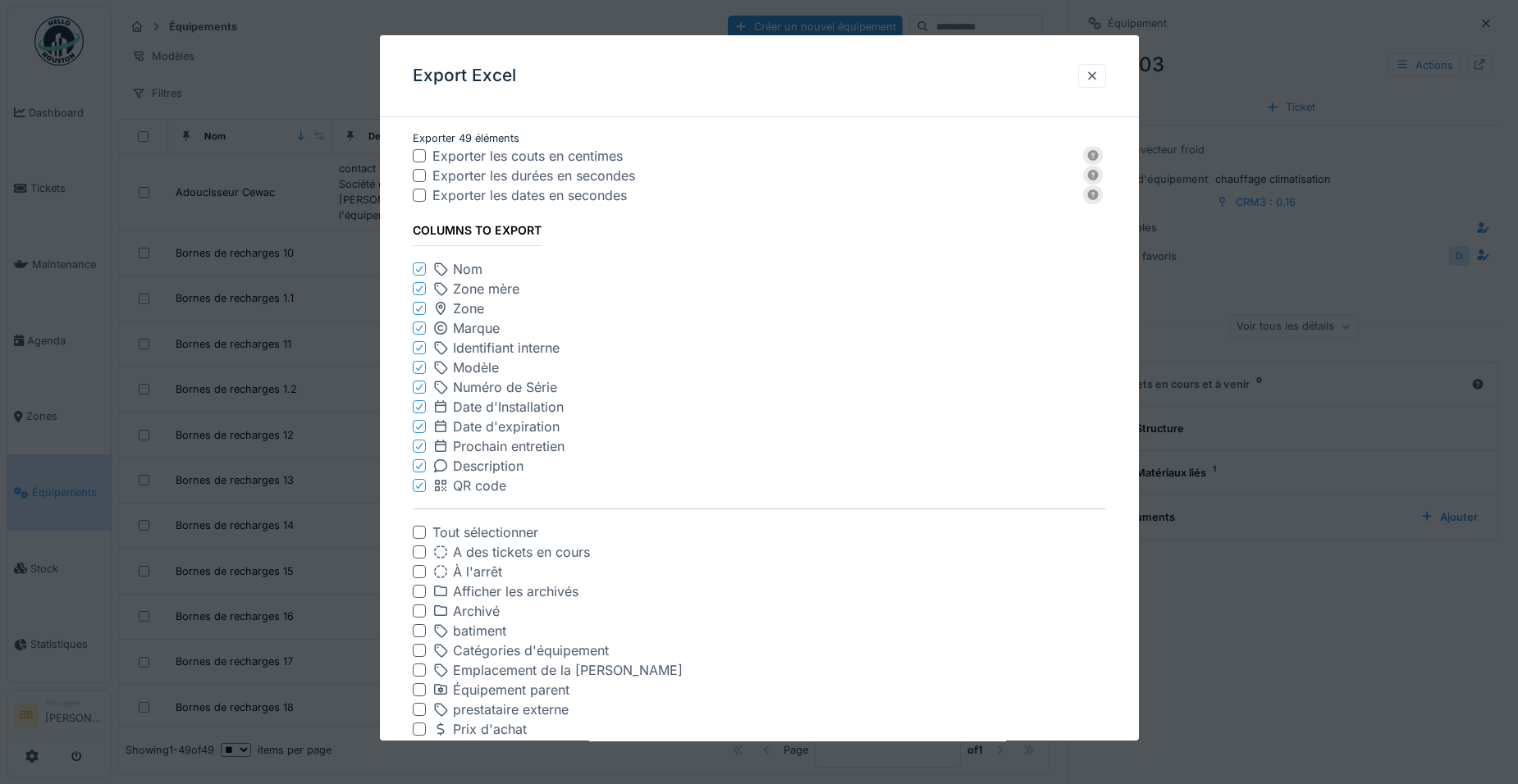
click at [420, 291] on icon at bounding box center [418, 289] width 7 height 7
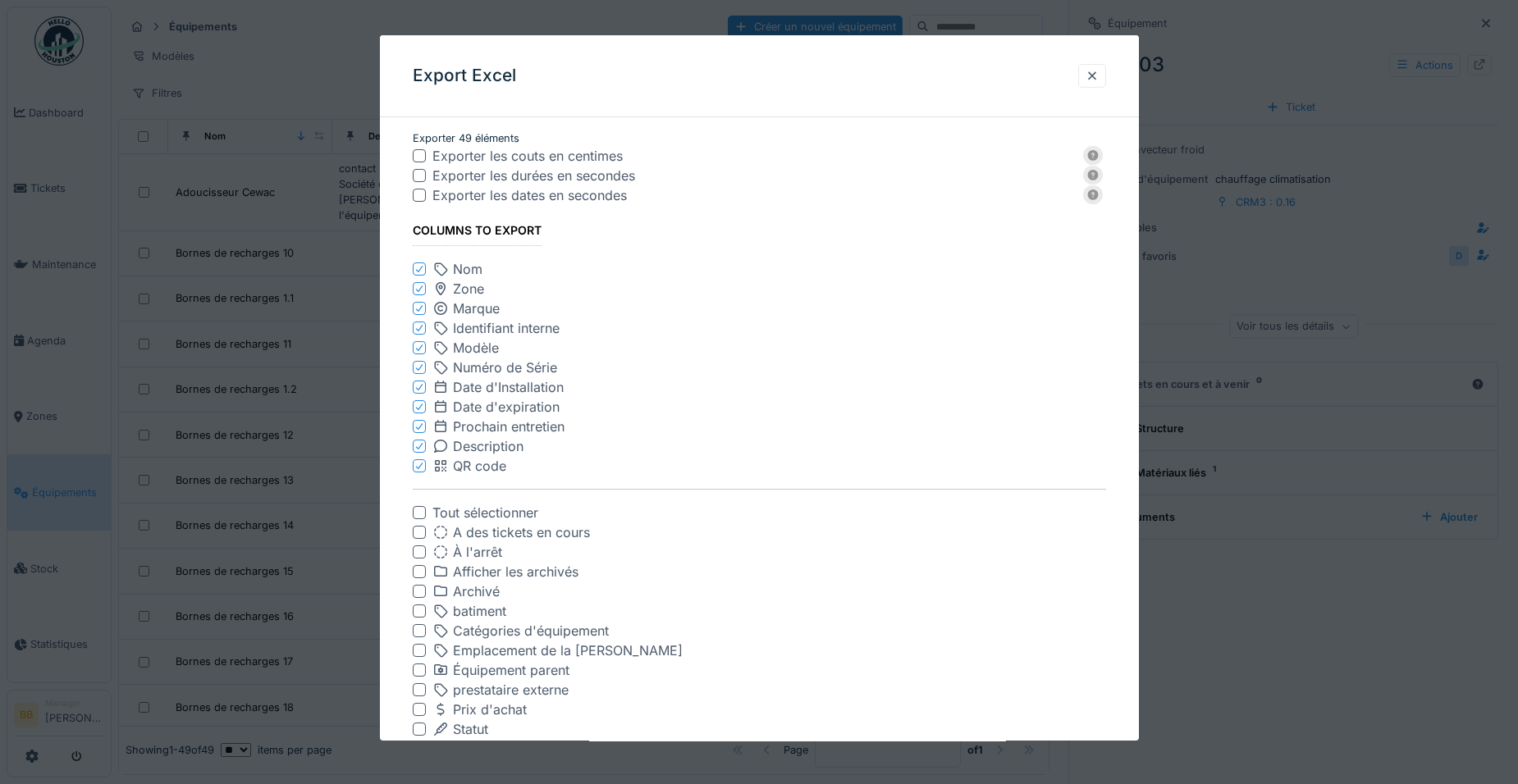
click at [418, 311] on icon at bounding box center [418, 308] width 7 height 7
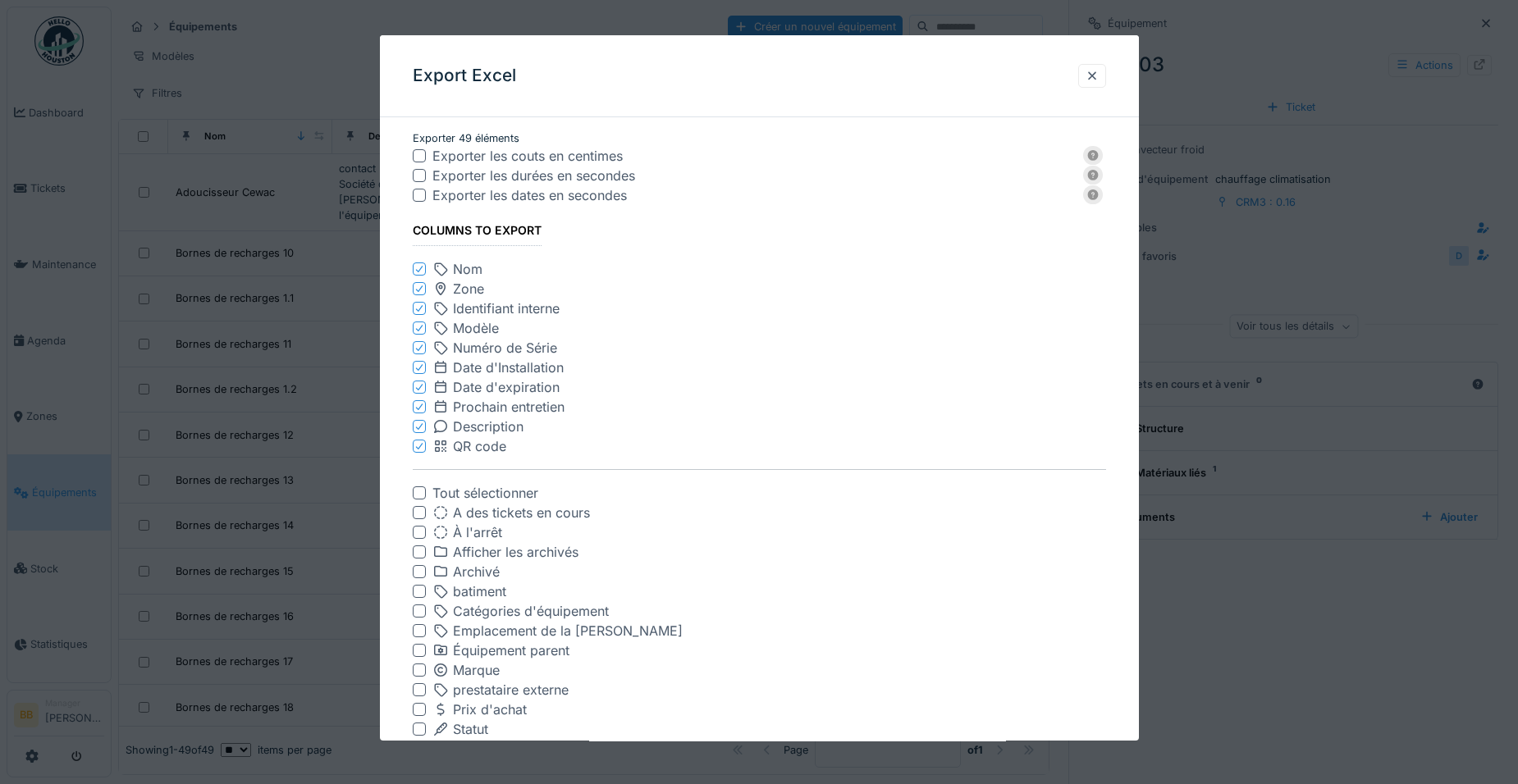
click at [418, 311] on icon at bounding box center [418, 308] width 7 height 7
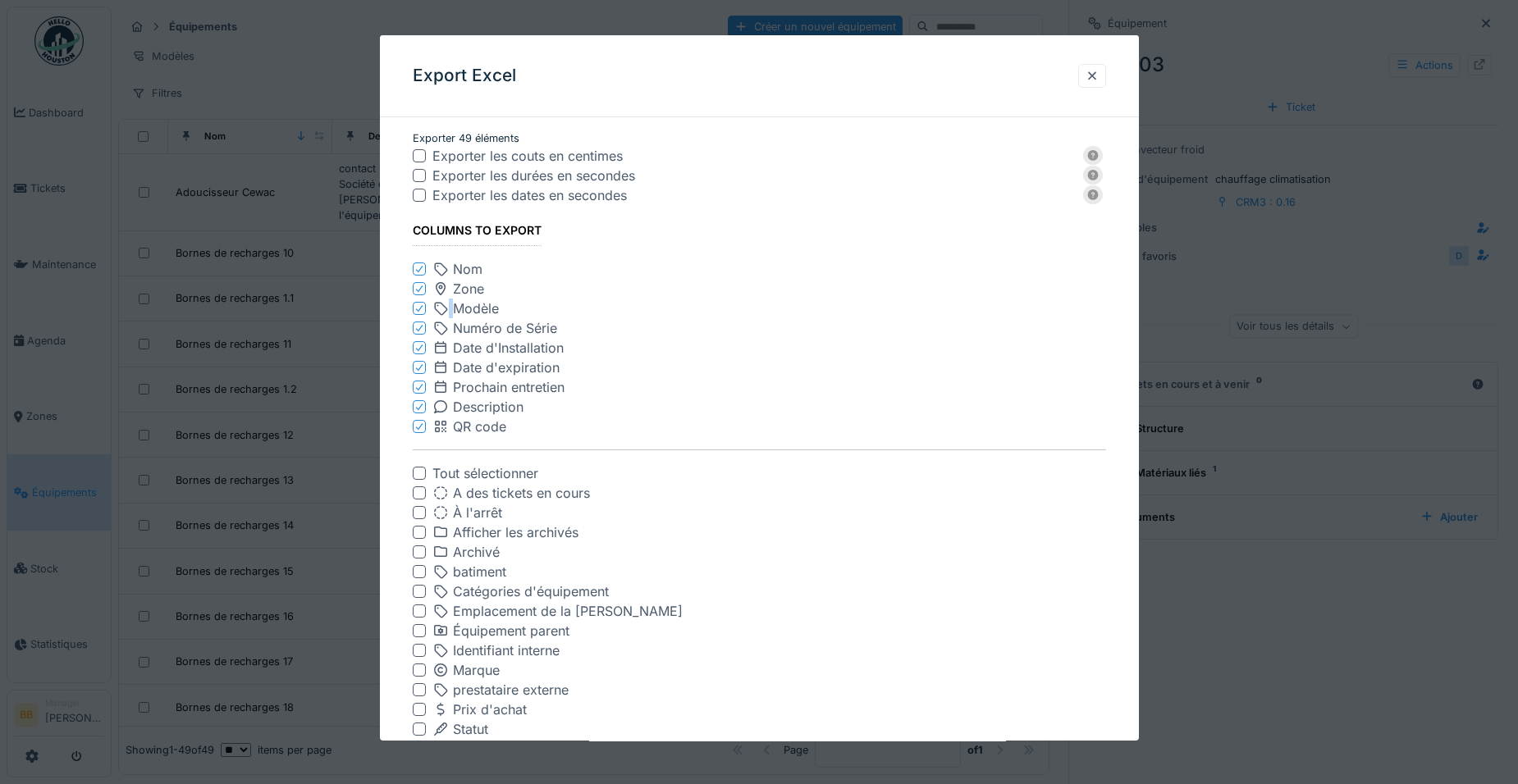
click at [418, 311] on icon at bounding box center [418, 308] width 7 height 7
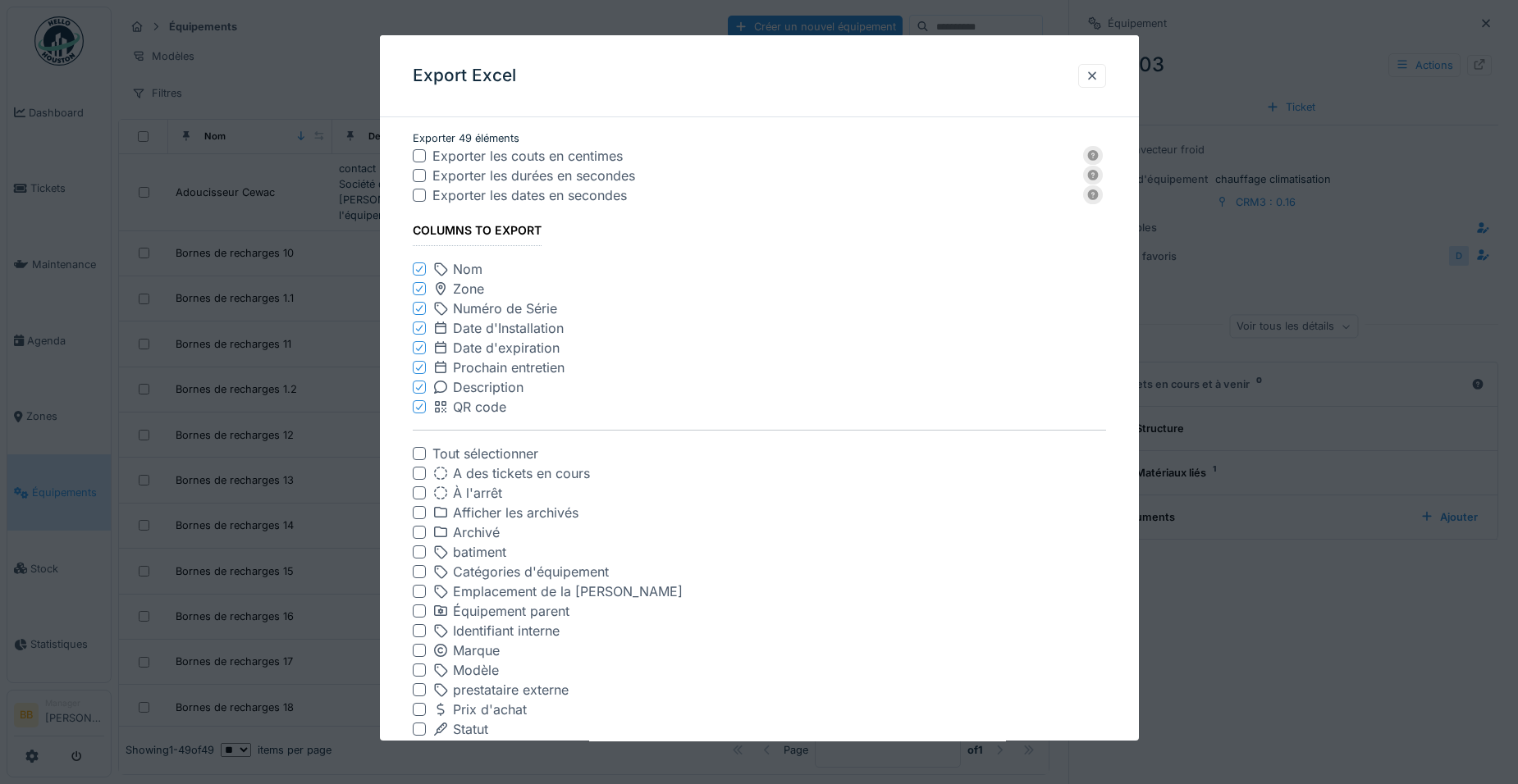
click at [418, 311] on icon at bounding box center [418, 308] width 7 height 7
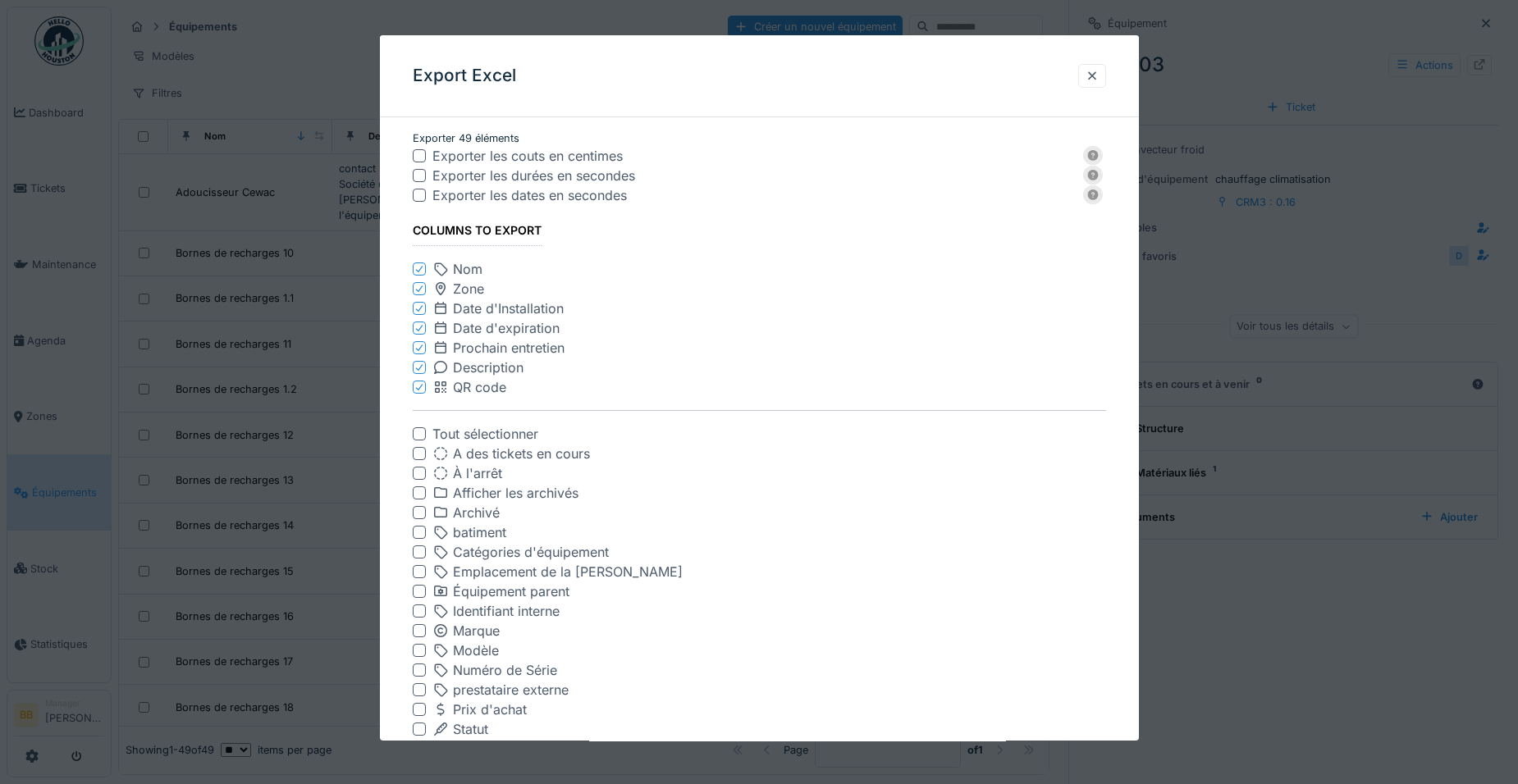
click at [418, 311] on icon at bounding box center [418, 308] width 7 height 7
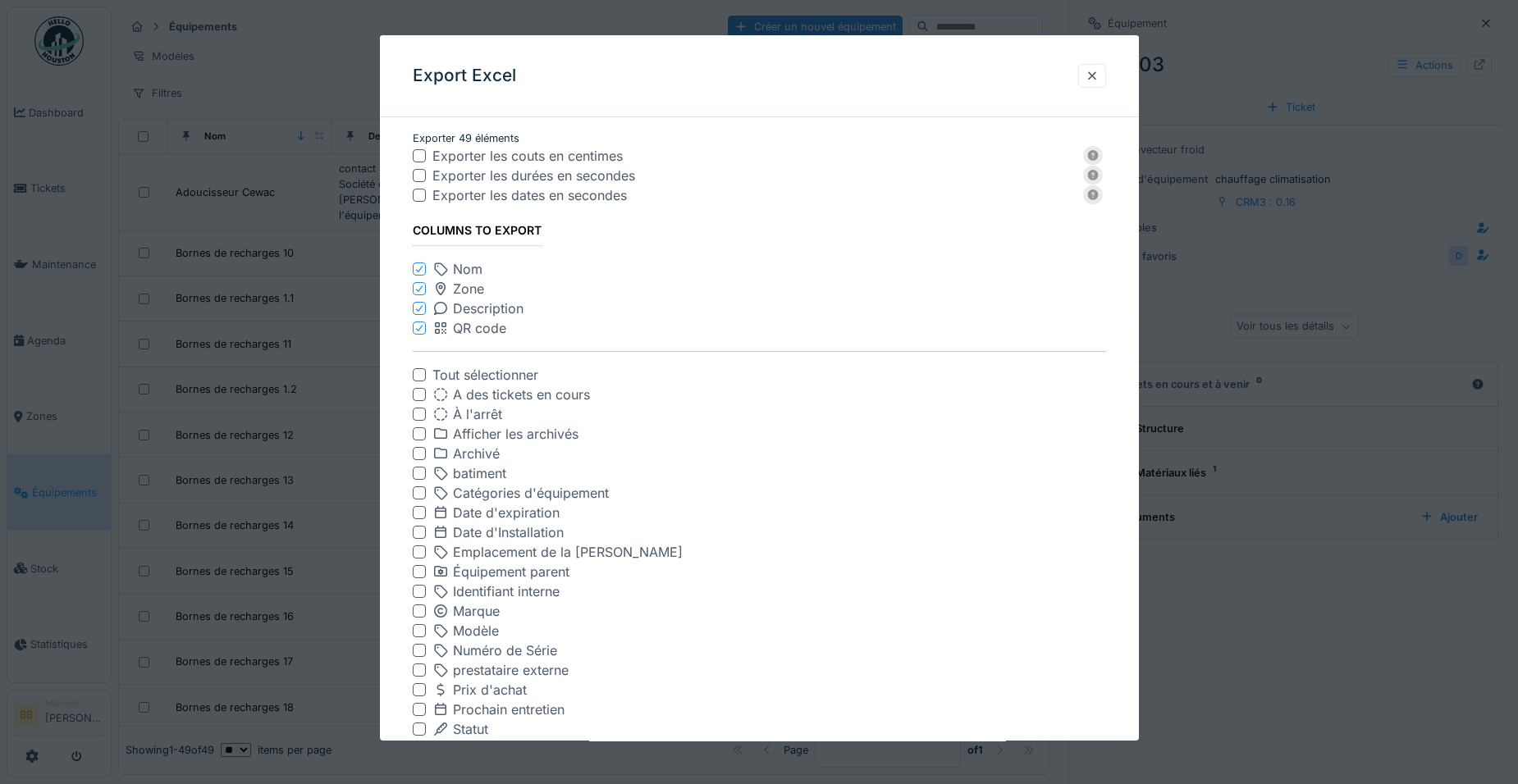
click at [418, 311] on icon at bounding box center [418, 308] width 7 height 7
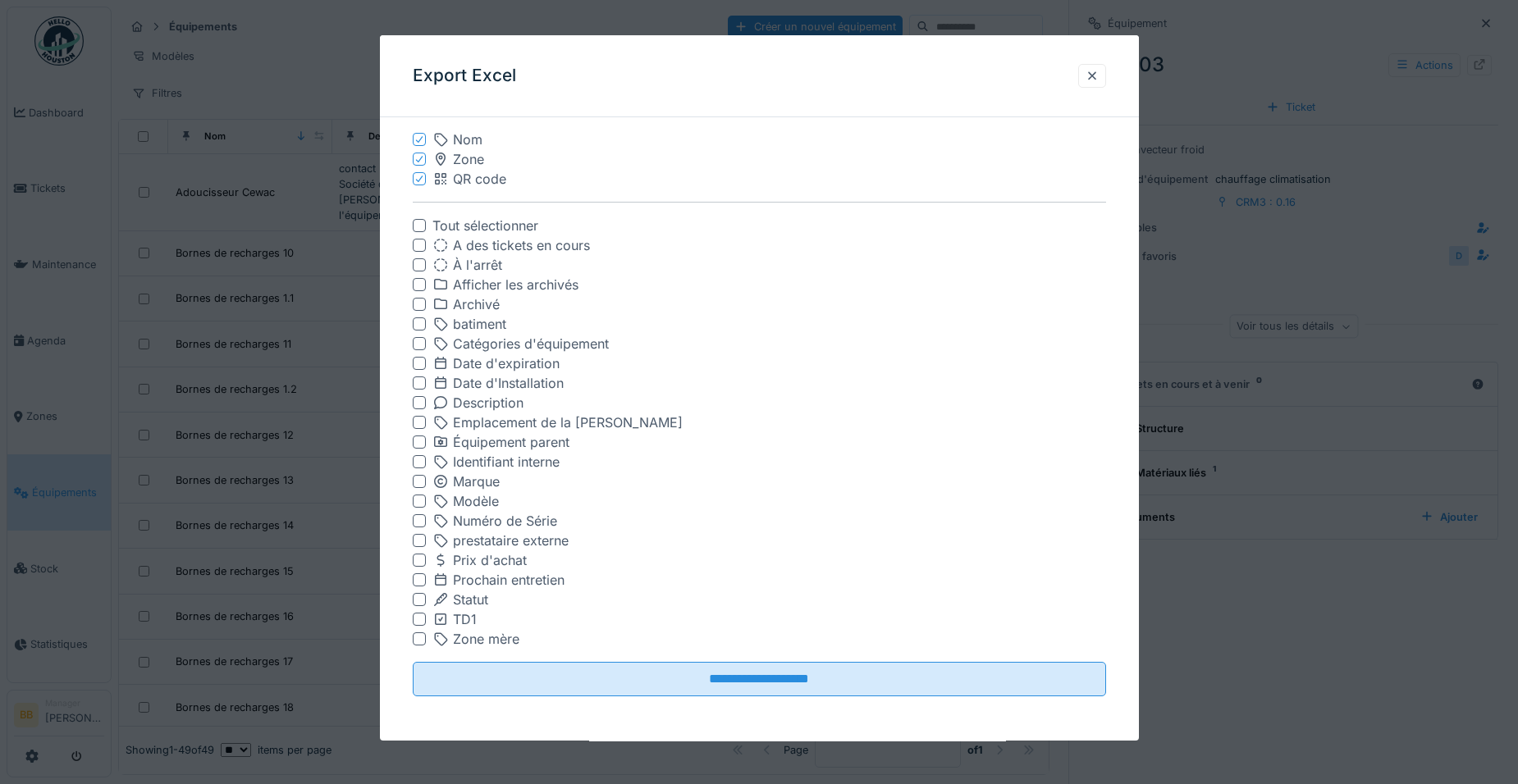
scroll to position [132, 0]
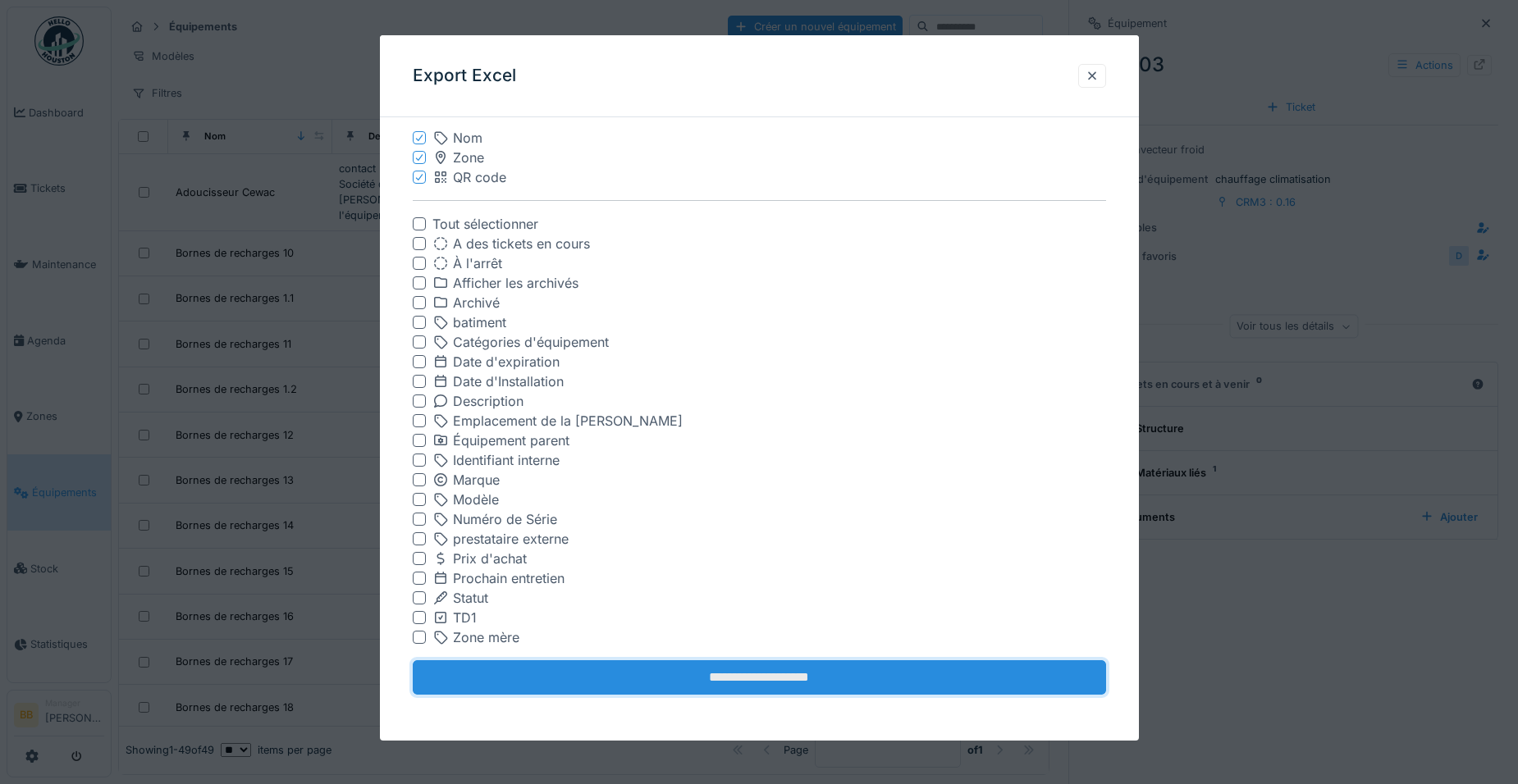
click at [747, 671] on input "**********" at bounding box center [759, 678] width 693 height 34
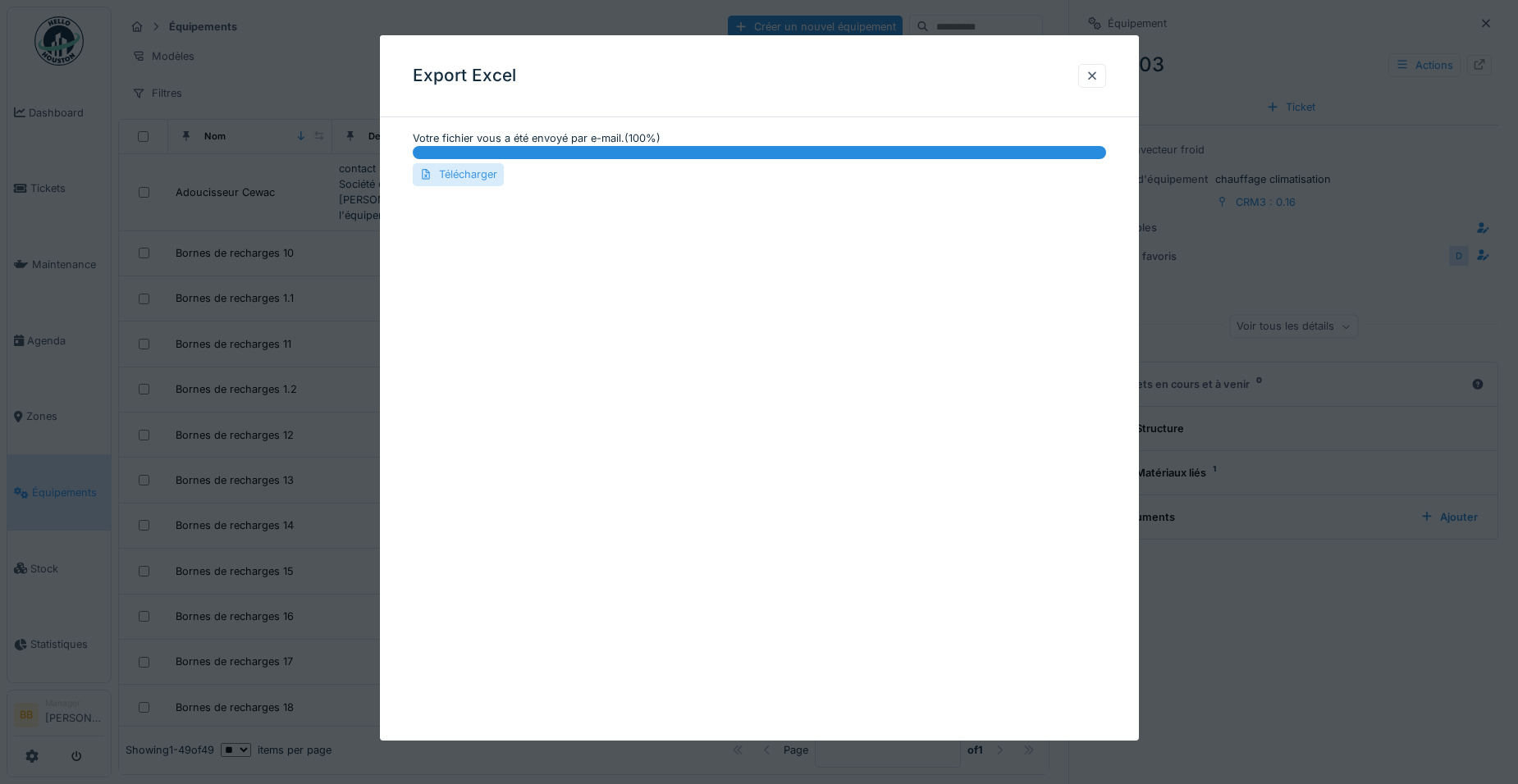
click at [472, 175] on div "Télécharger" at bounding box center [458, 173] width 91 height 22
click at [1093, 76] on div at bounding box center [1092, 76] width 13 height 15
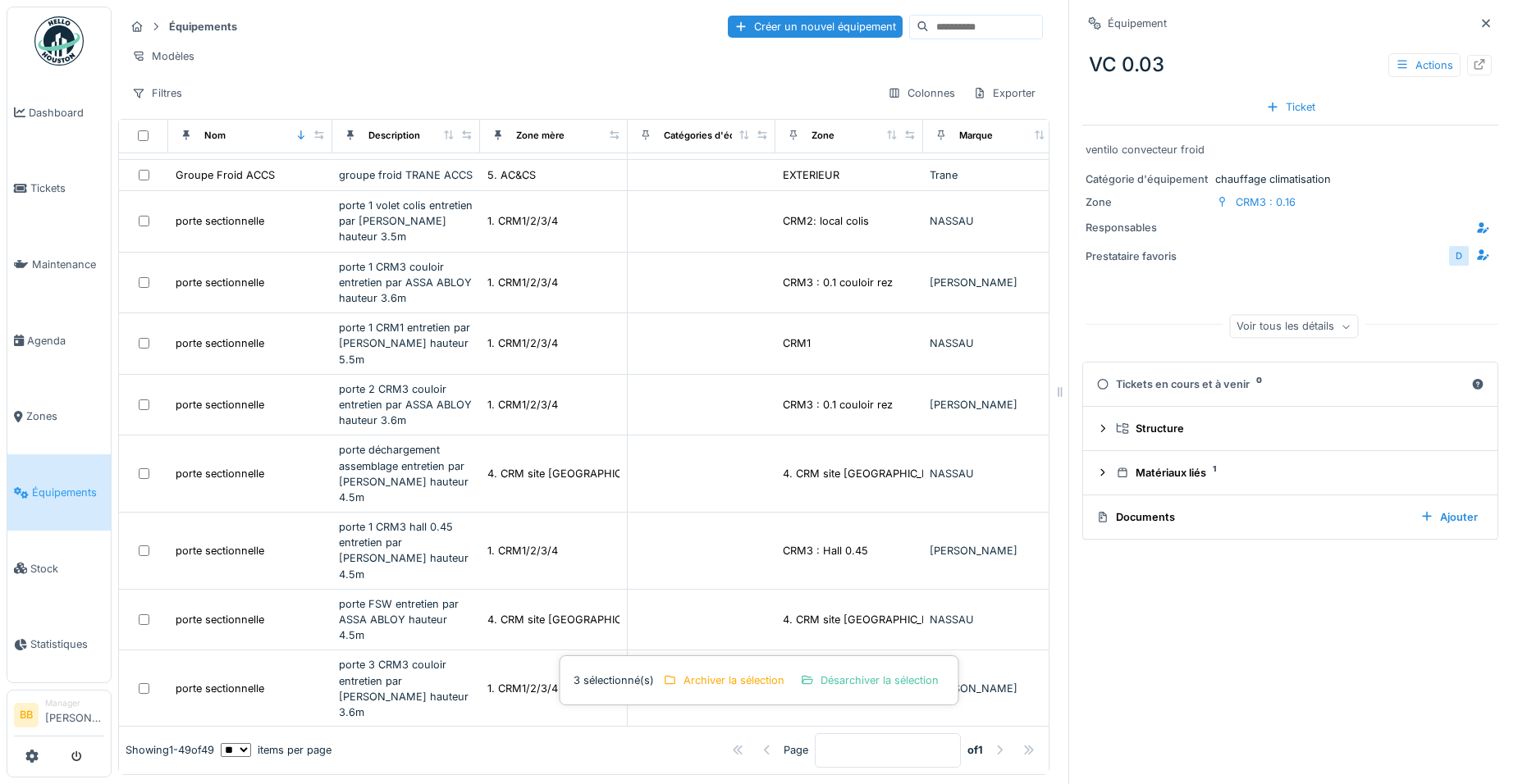
scroll to position [1805, 0]
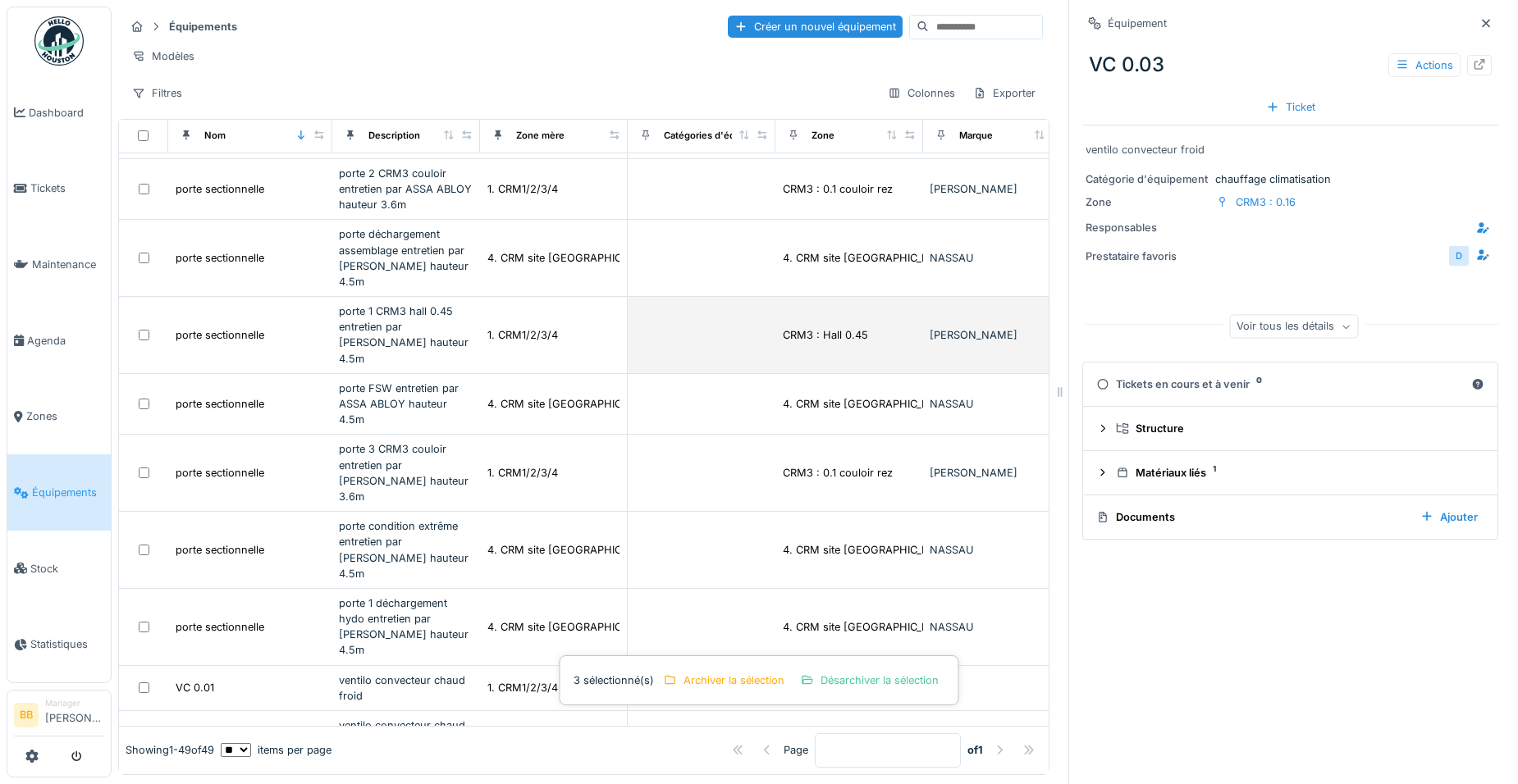
click at [311, 347] on td "porte sectionnelle" at bounding box center [250, 335] width 164 height 77
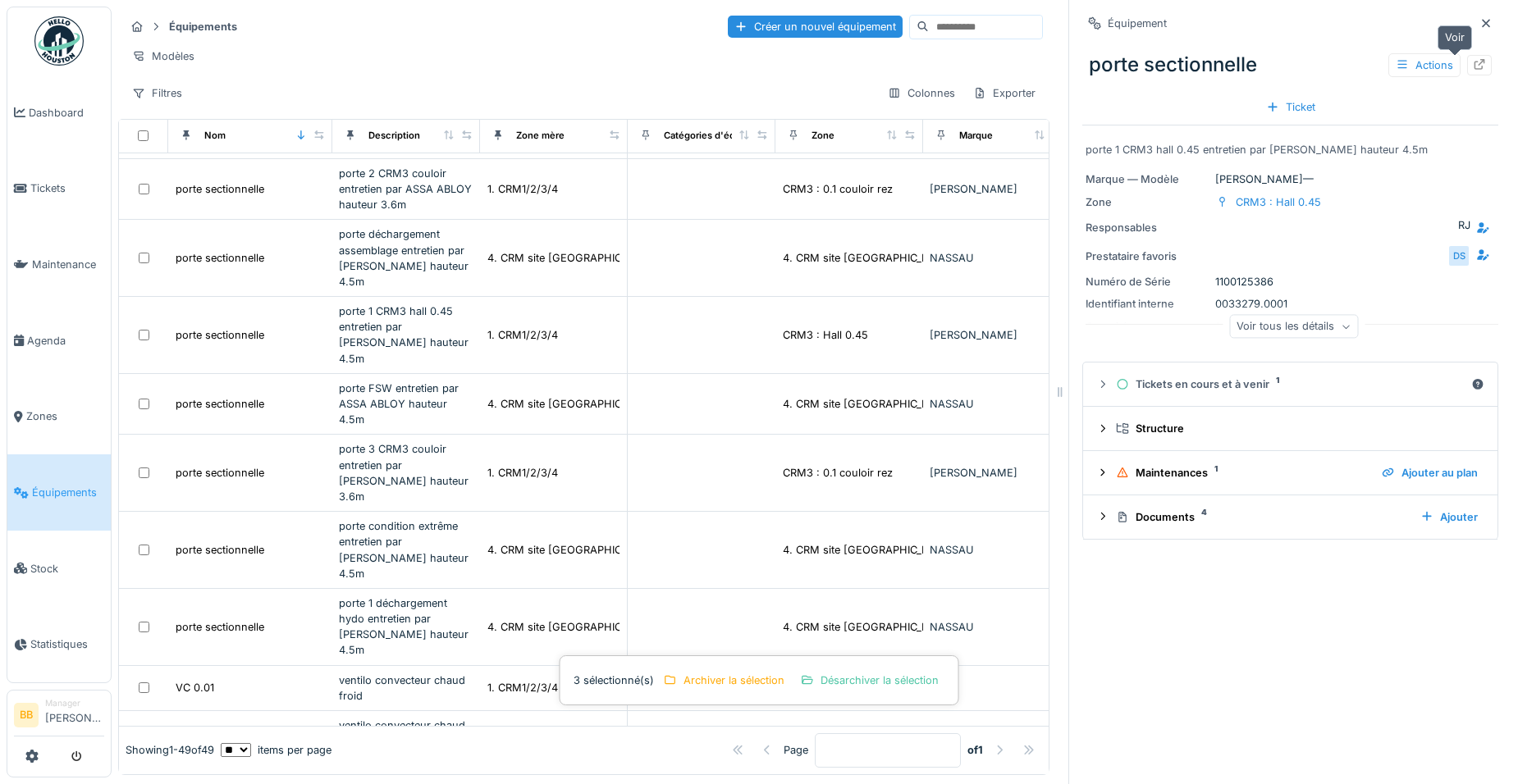
click at [1474, 59] on icon at bounding box center [1479, 63] width 10 height 10
